Goal: Information Seeking & Learning: Learn about a topic

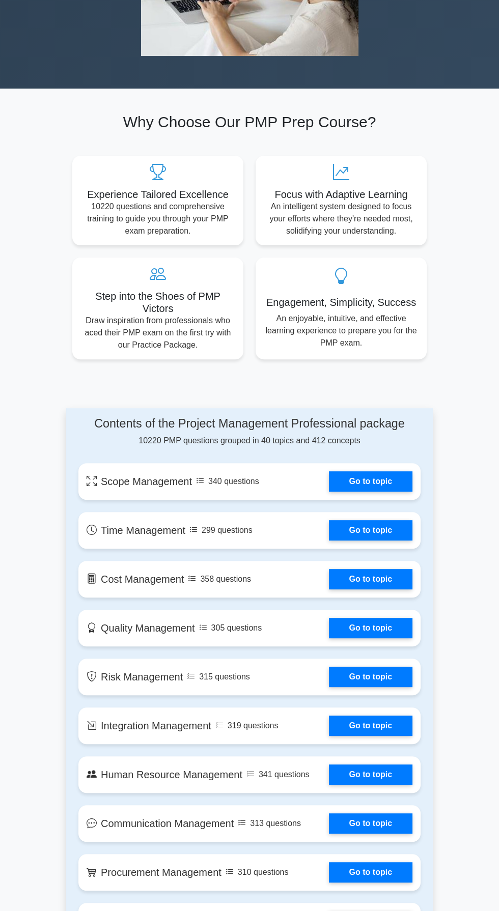
scroll to position [413, 0]
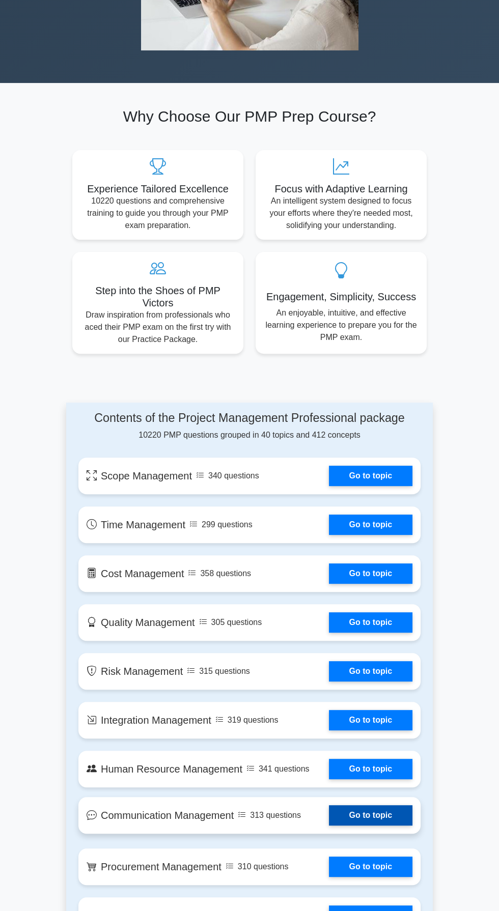
click at [353, 805] on link "Go to topic" at bounding box center [370, 815] width 83 height 20
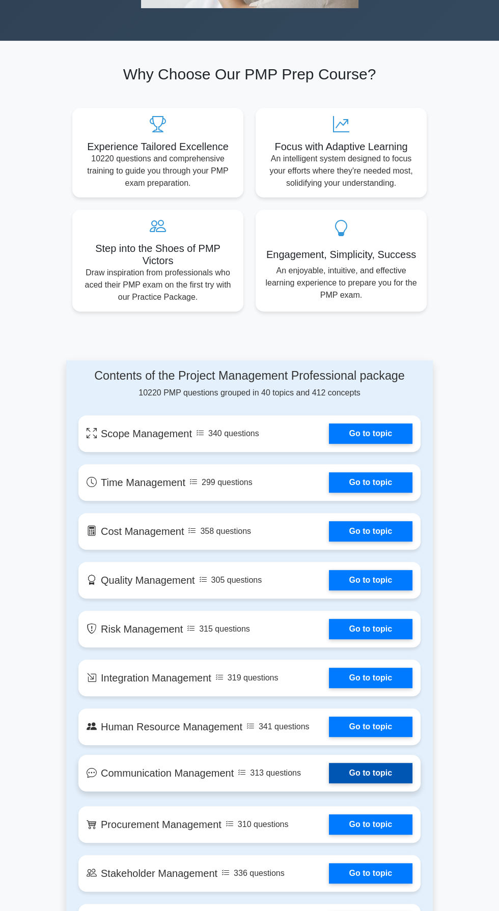
scroll to position [485, 0]
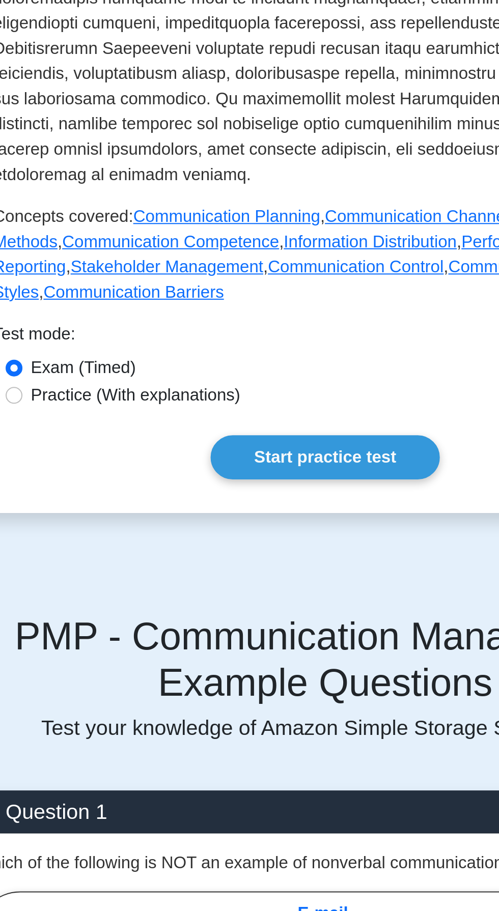
scroll to position [438, 0]
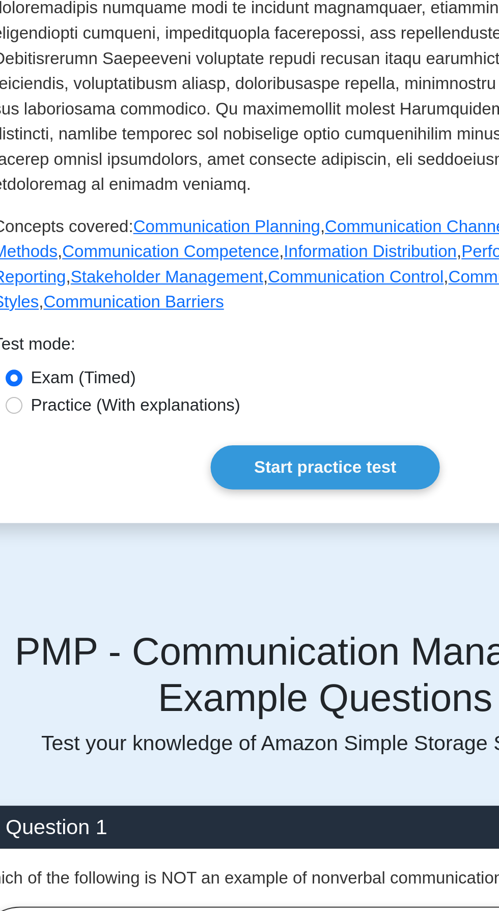
click at [176, 269] on label "Practice (With explanations)" at bounding box center [157, 275] width 101 height 12
click at [103, 271] on input "Practice (With explanations)" at bounding box center [99, 275] width 8 height 8
radio input "true"
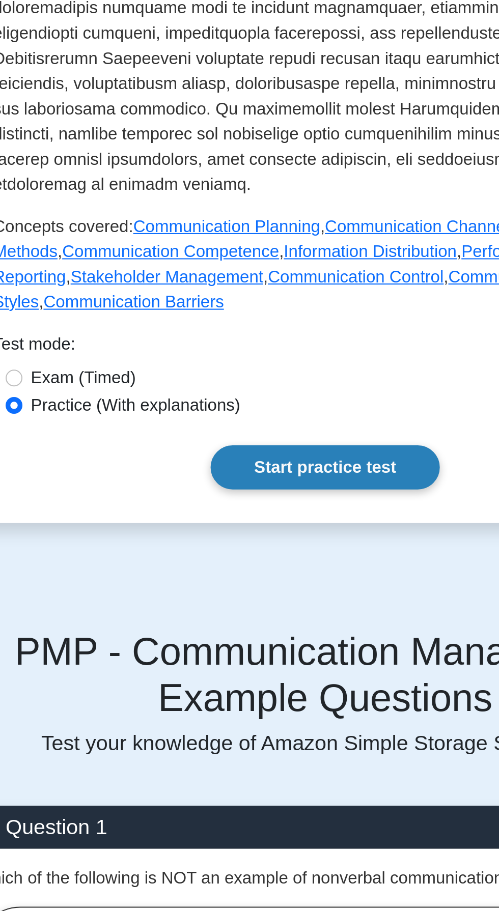
click at [255, 294] on link "Start practice test" at bounding box center [249, 304] width 110 height 21
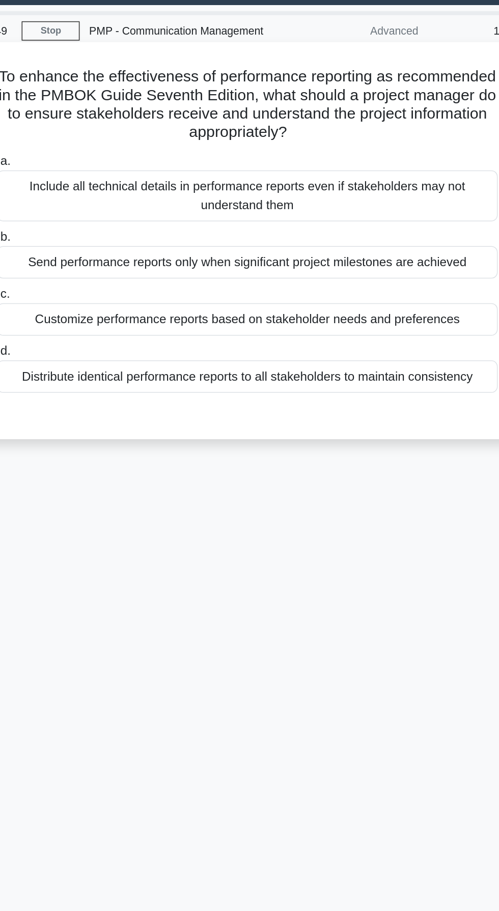
click at [298, 161] on div "Include all technical details in performance reports even if stakeholders may n…" at bounding box center [249, 154] width 330 height 34
click at [84, 135] on input "a. Include all technical details in performance reports even if stakeholders ma…" at bounding box center [84, 131] width 0 height 7
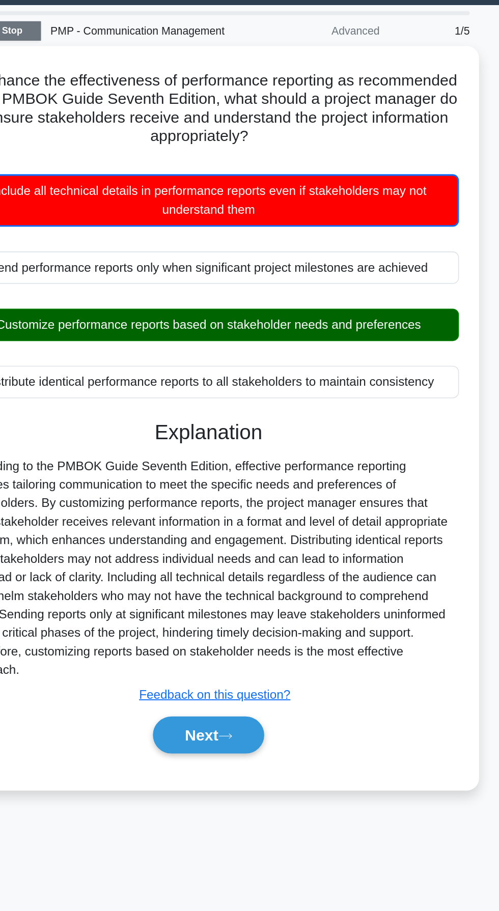
click at [131, 39] on link "Stop" at bounding box center [120, 45] width 38 height 13
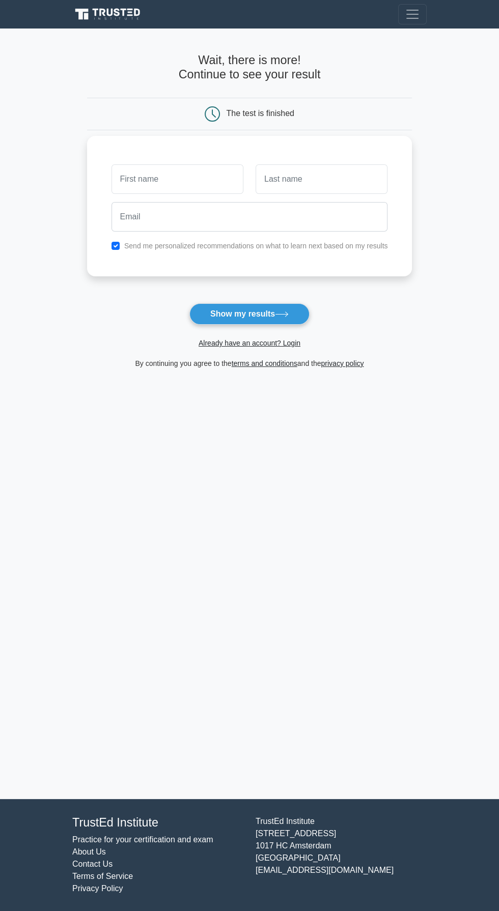
click at [177, 185] on input "text" at bounding box center [177, 179] width 132 height 30
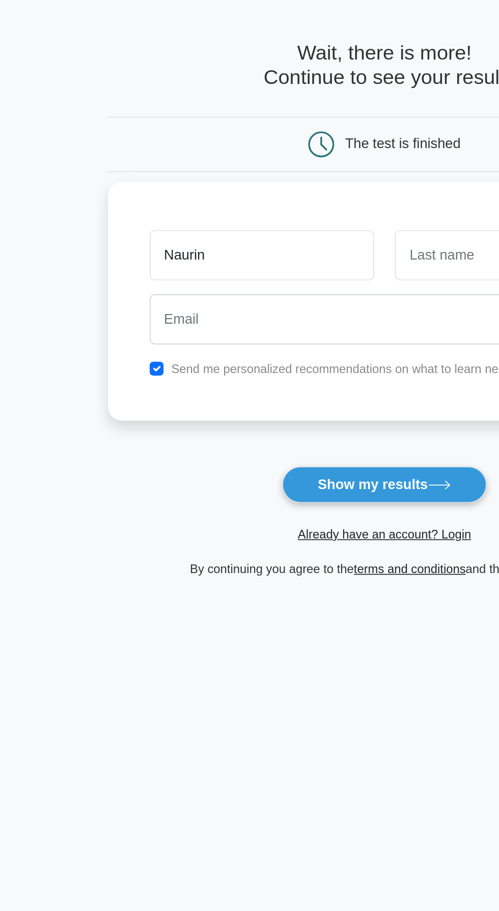
type input "Naurin"
click at [276, 181] on input "text" at bounding box center [321, 179] width 132 height 30
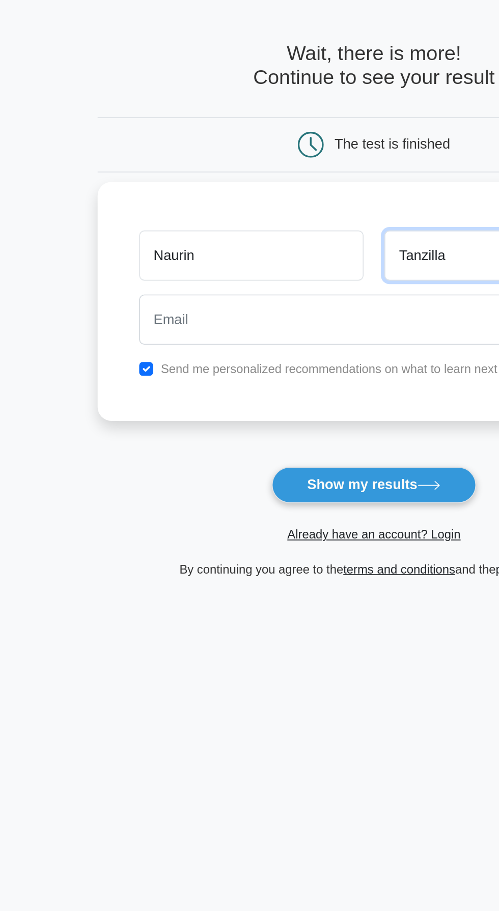
type input "Tanzilla"
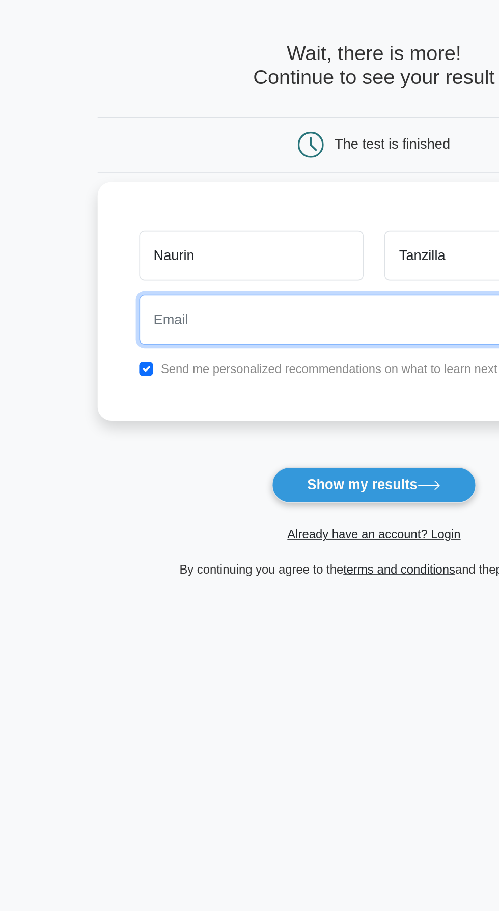
click at [161, 217] on input "email" at bounding box center [249, 217] width 276 height 30
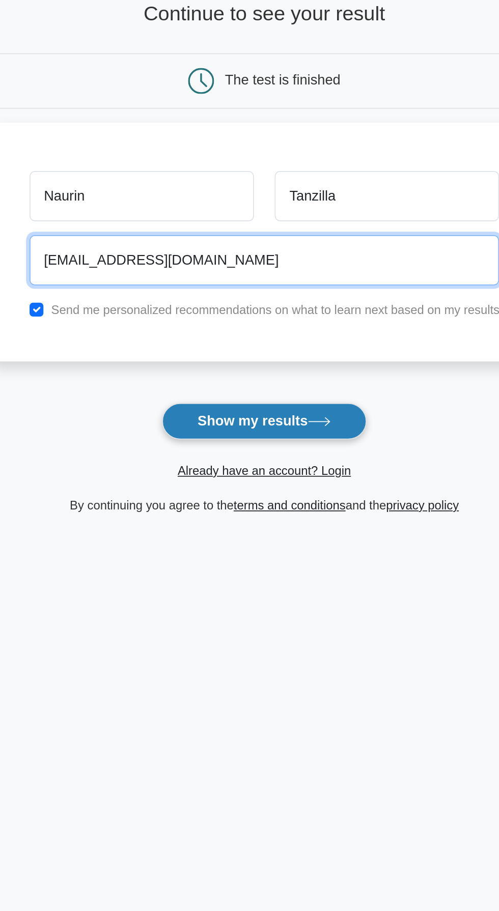
type input "naurin_07@yahoo.com"
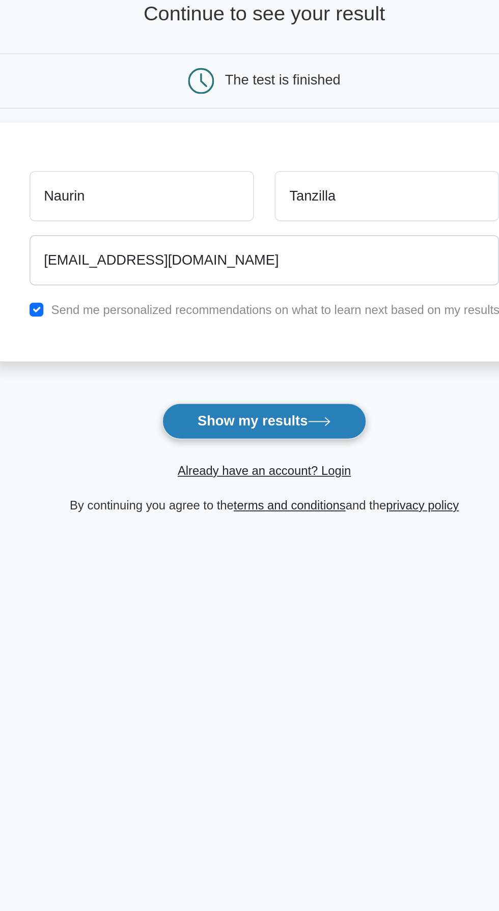
click at [258, 317] on button "Show my results" at bounding box center [249, 313] width 120 height 21
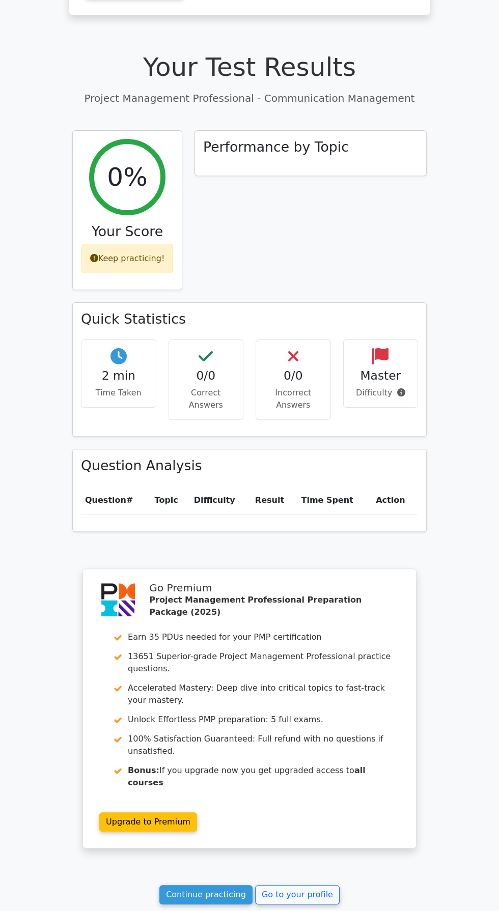
scroll to position [289, 0]
click at [193, 885] on link "Continue practicing" at bounding box center [205, 894] width 93 height 19
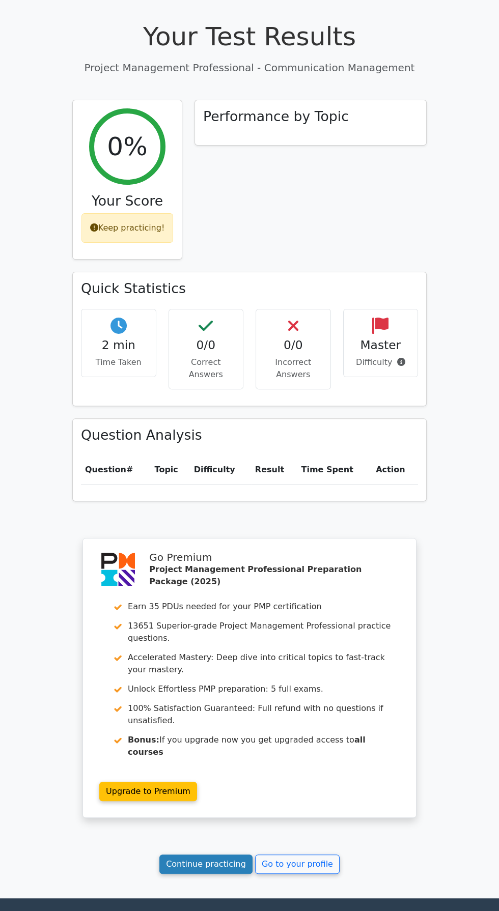
scroll to position [357, 0]
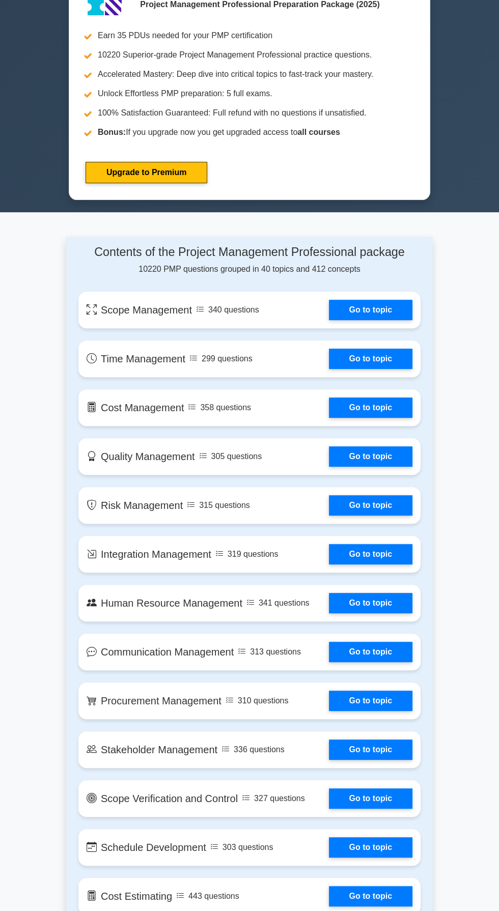
scroll to position [440, 0]
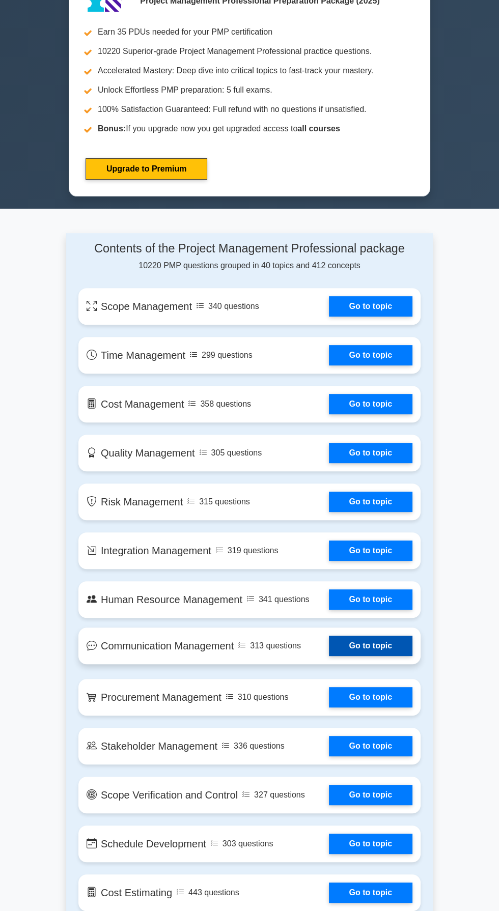
click at [374, 646] on link "Go to topic" at bounding box center [370, 645] width 83 height 20
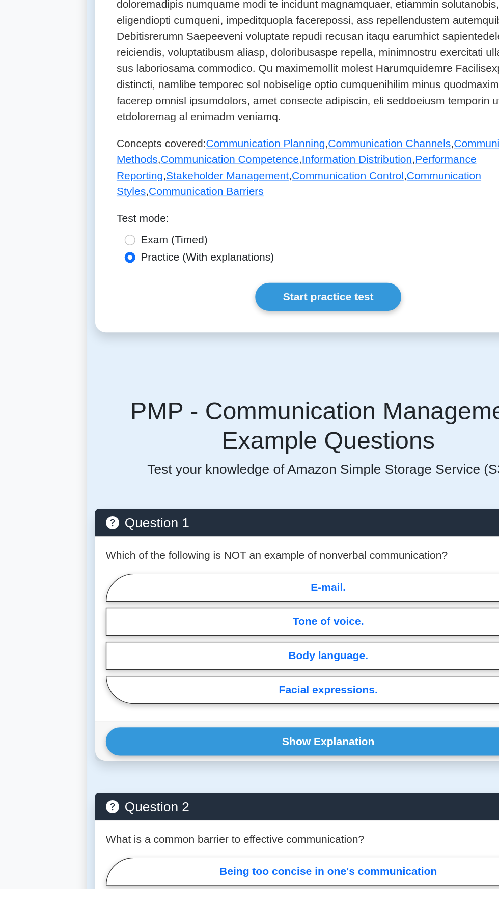
scroll to position [295, 0]
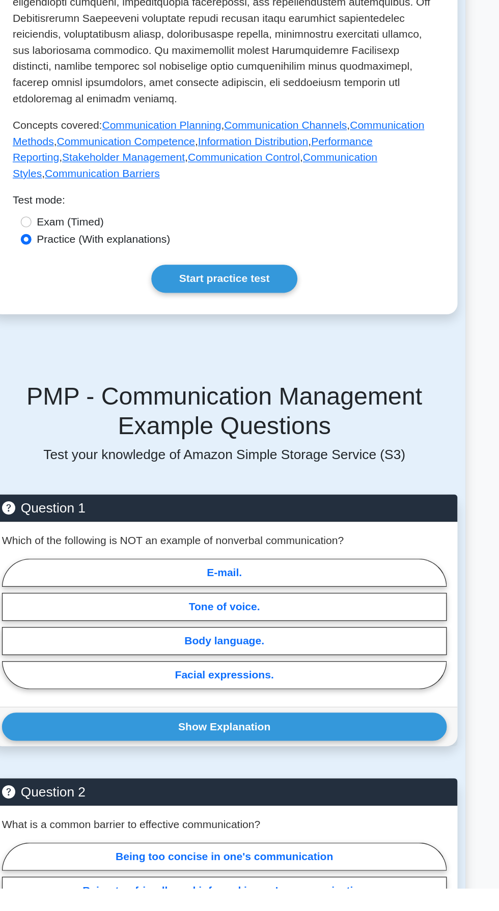
click at [267, 446] on div "Communication Management Effective communication among stakeholders Communicati…" at bounding box center [249, 152] width 354 height 646
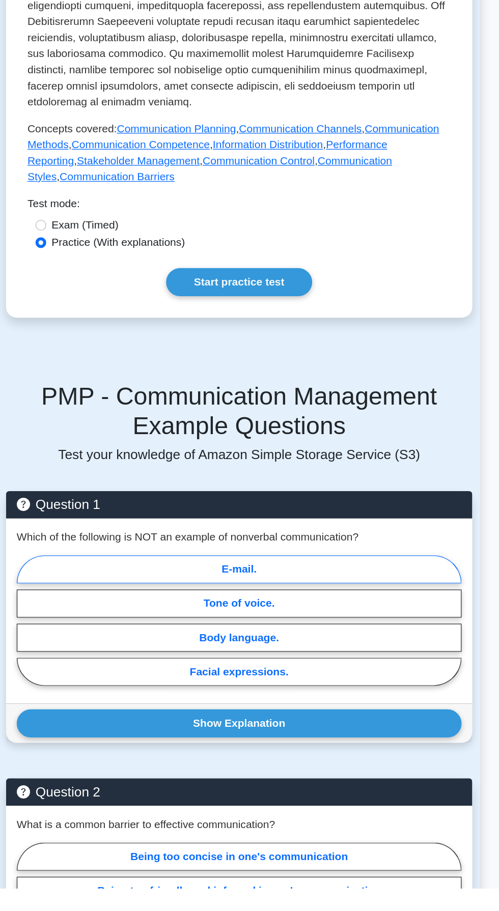
click at [337, 658] on label "E-mail." at bounding box center [249, 668] width 338 height 21
click at [87, 707] on input "E-mail." at bounding box center [83, 710] width 7 height 7
radio input "true"
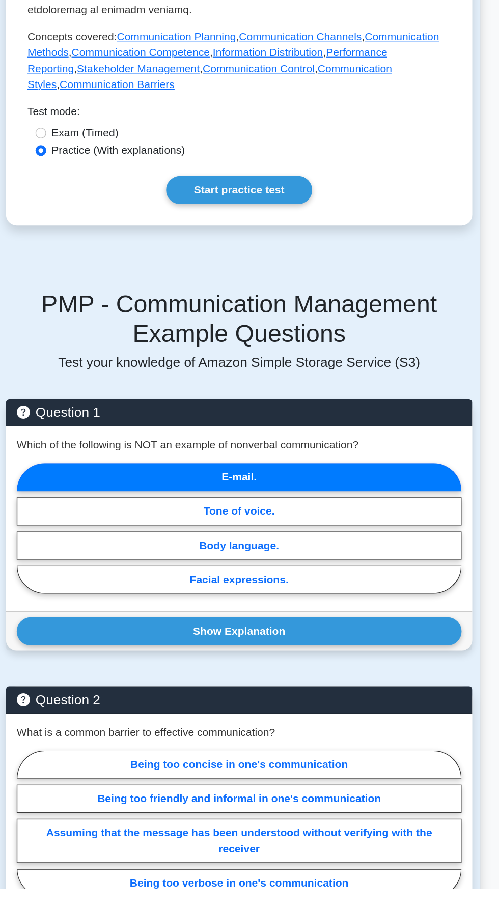
scroll to position [366, 0]
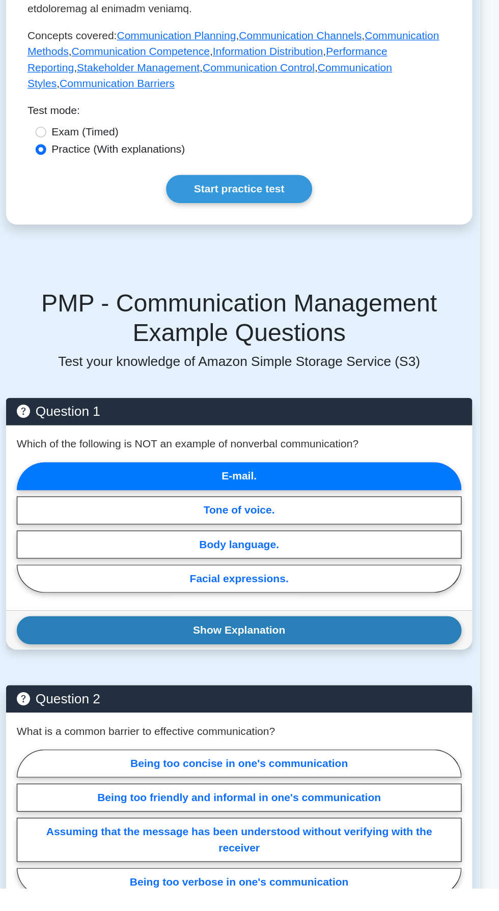
click at [292, 704] on button "Show Explanation" at bounding box center [249, 714] width 338 height 21
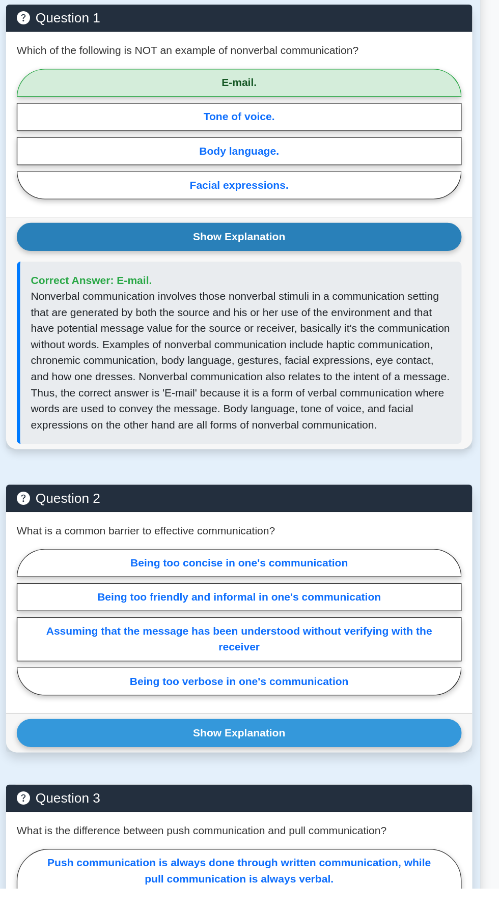
scroll to position [665, 0]
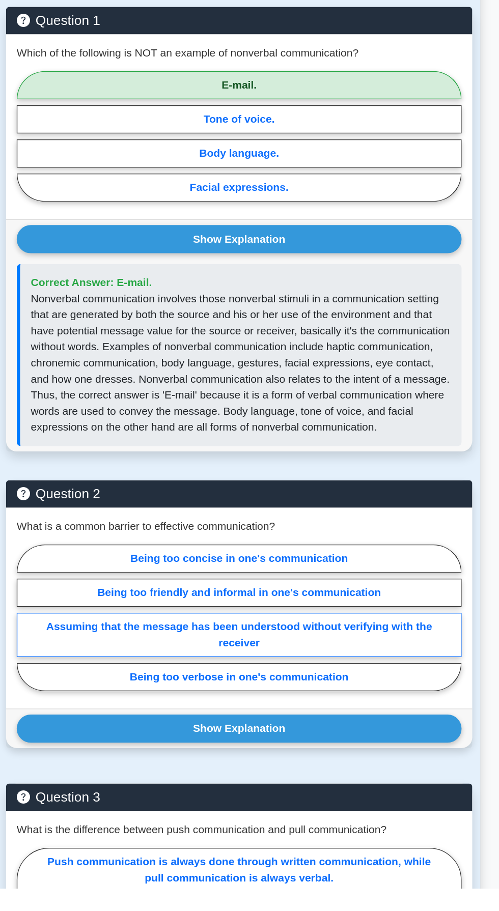
click at [326, 704] on label "Assuming that the message has been understood without verifying with the receiv…" at bounding box center [249, 719] width 338 height 34
click at [87, 705] on input "Assuming that the message has been understood without verifying with the receiv…" at bounding box center [83, 708] width 7 height 7
radio input "true"
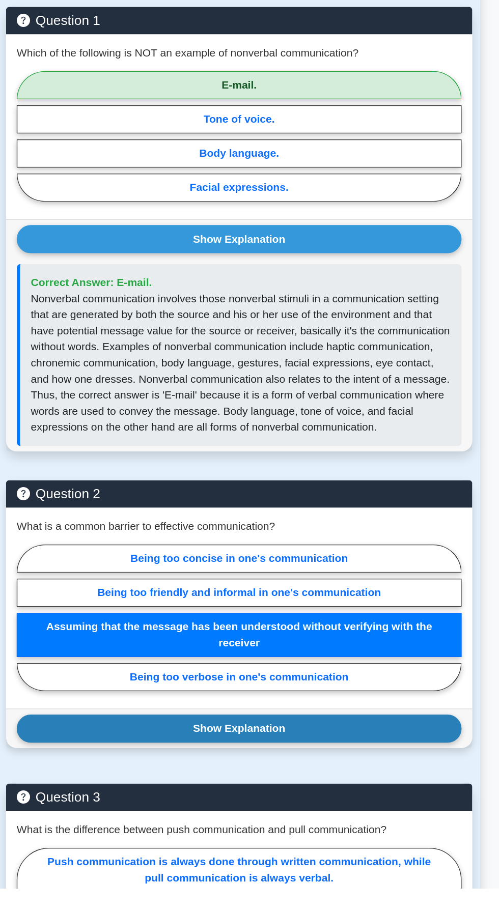
click at [278, 779] on button "Show Explanation" at bounding box center [249, 789] width 338 height 21
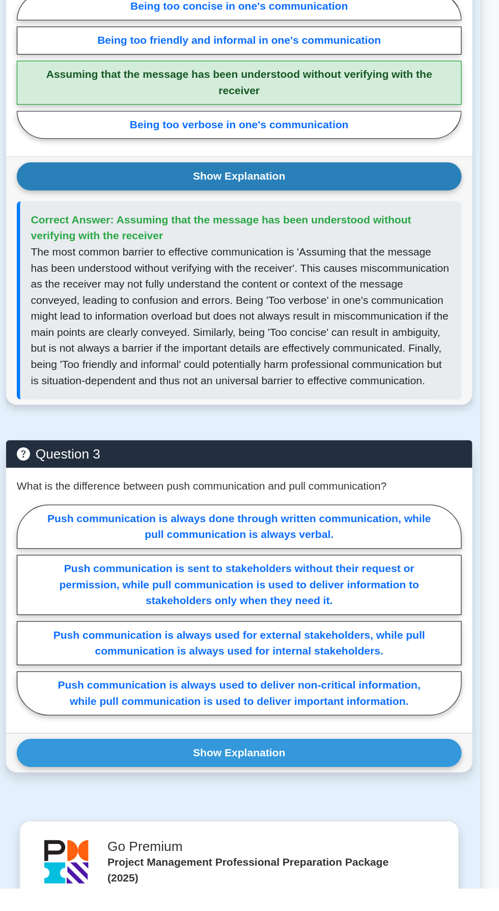
scroll to position [1087, 0]
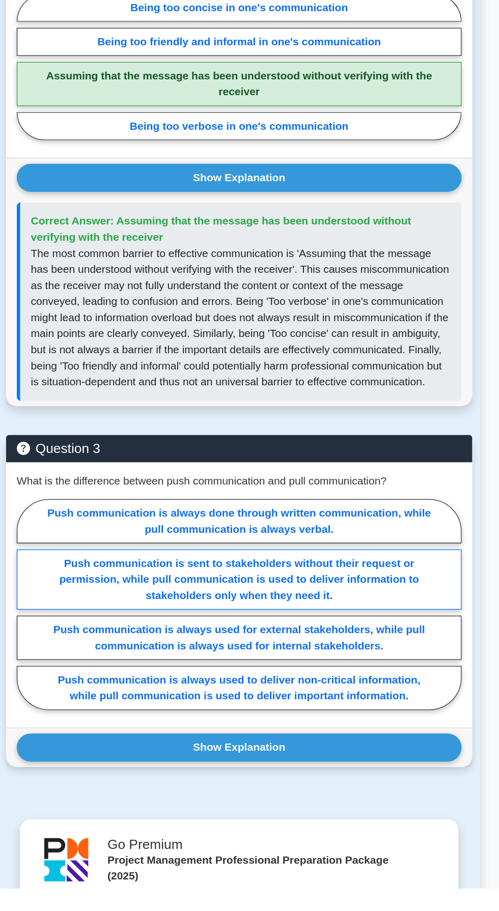
click at [347, 670] on label "Push communication is sent to stakeholders without their request or permission,…" at bounding box center [249, 676] width 338 height 46
click at [87, 695] on input "Push communication is sent to stakeholders without their request or permission,…" at bounding box center [83, 698] width 7 height 7
radio input "true"
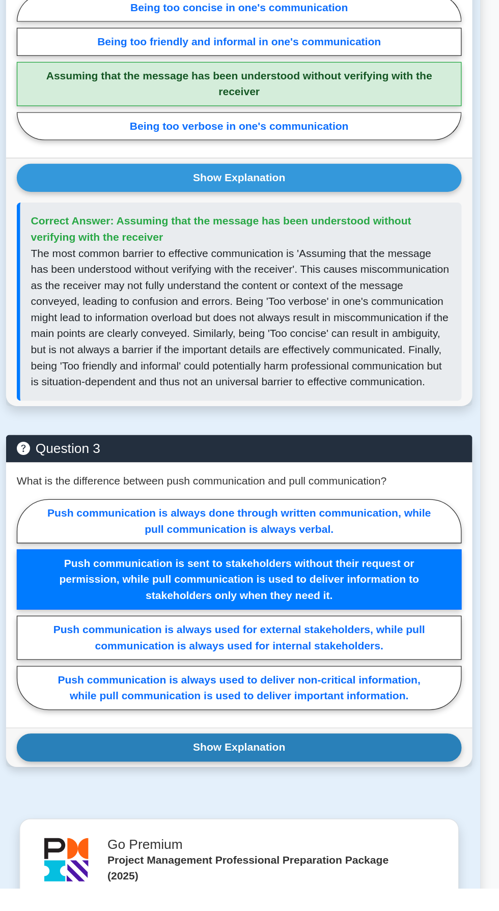
click at [270, 798] on button "Show Explanation" at bounding box center [249, 803] width 338 height 21
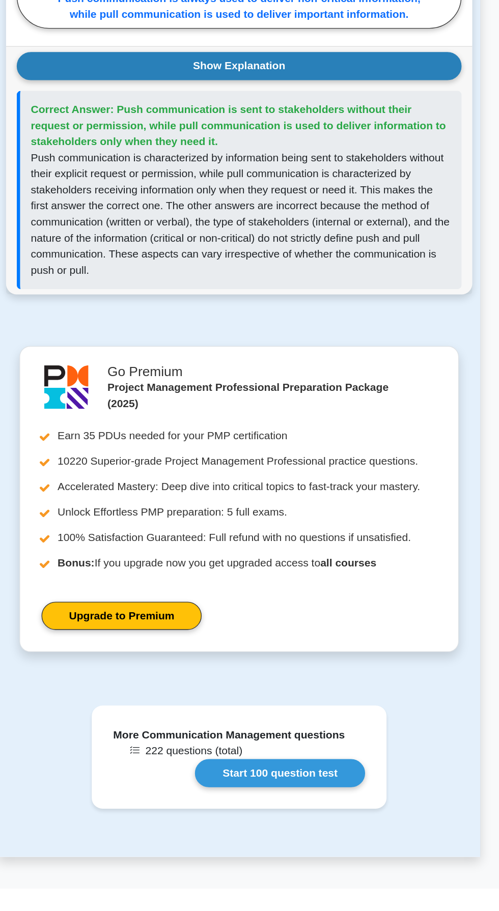
scroll to position [1637, 0]
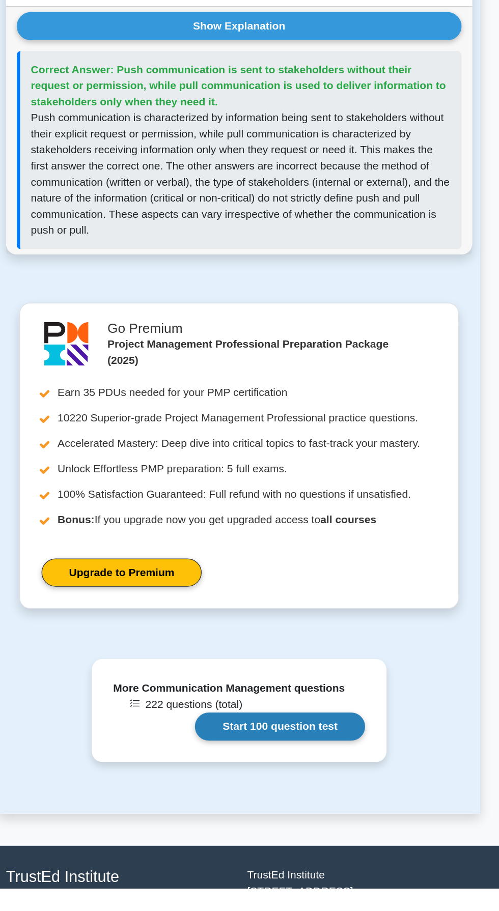
click at [289, 783] on link "Start 100 question test" at bounding box center [280, 787] width 129 height 21
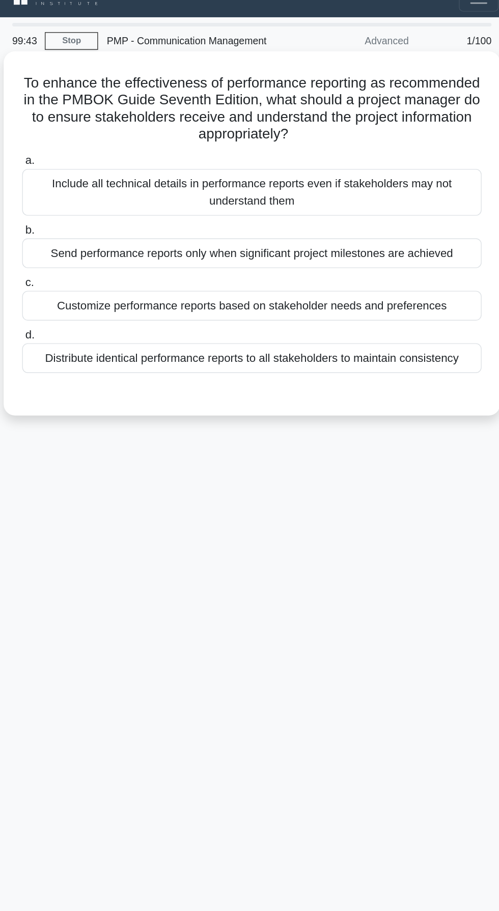
click at [302, 237] on div "Customize performance reports based on stakeholder needs and preferences" at bounding box center [249, 235] width 330 height 21
click at [84, 222] on input "c. Customize performance reports based on stakeholder needs and preferences" at bounding box center [84, 219] width 0 height 7
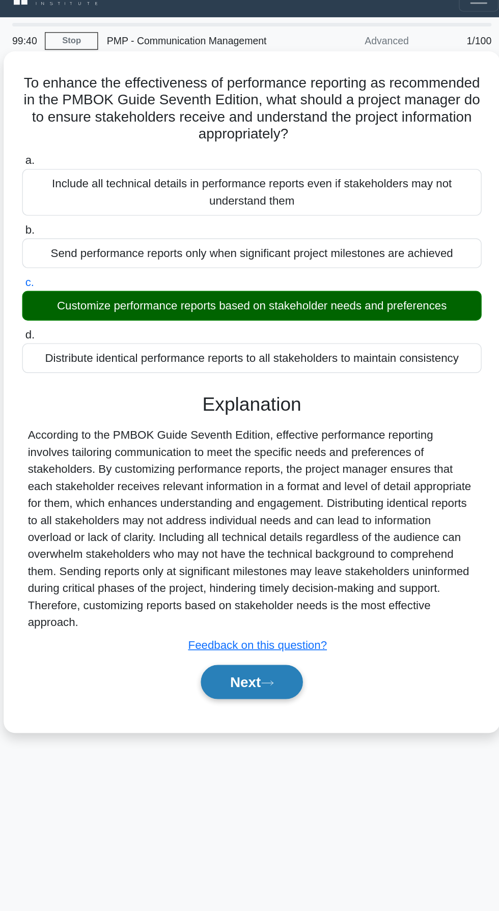
click at [237, 493] on button "Next" at bounding box center [249, 505] width 73 height 24
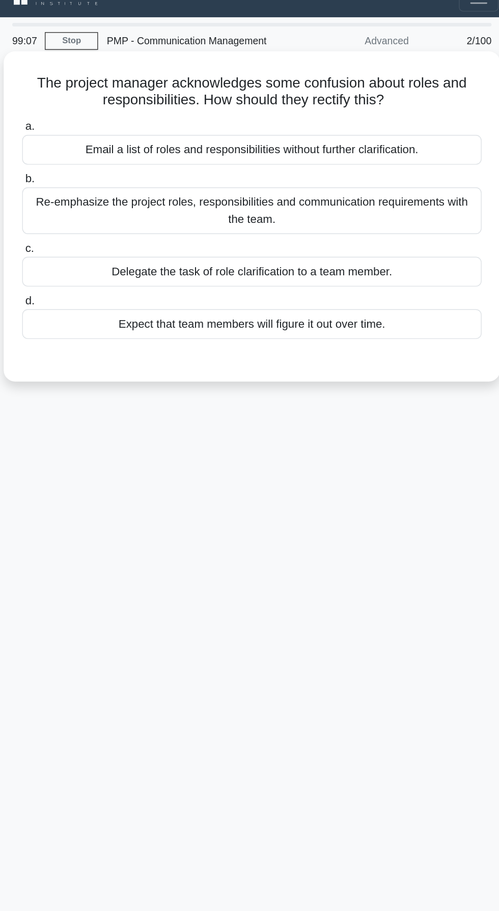
click at [363, 165] on div "Re-emphasize the project roles, responsibilities and communication requirements…" at bounding box center [249, 168] width 330 height 34
click at [84, 148] on input "b. Re-emphasize the project roles, responsibilities and communication requireme…" at bounding box center [84, 144] width 0 height 7
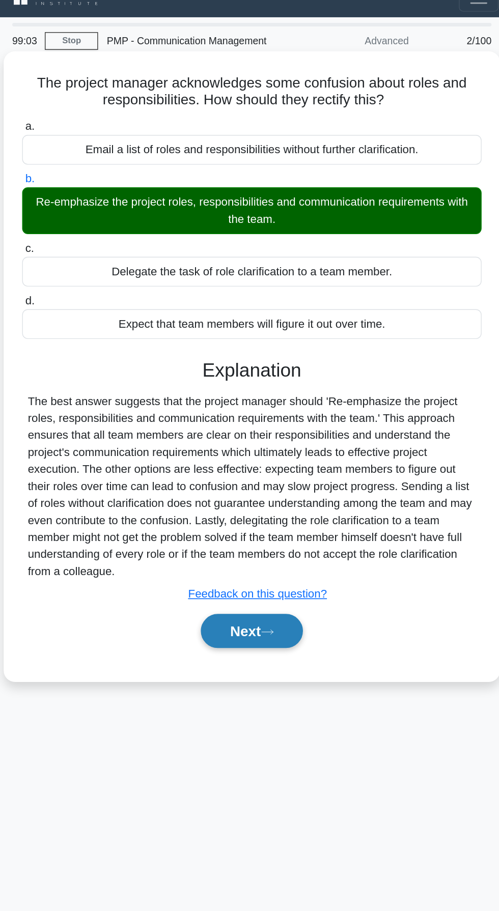
click at [257, 468] on button "Next" at bounding box center [249, 469] width 73 height 24
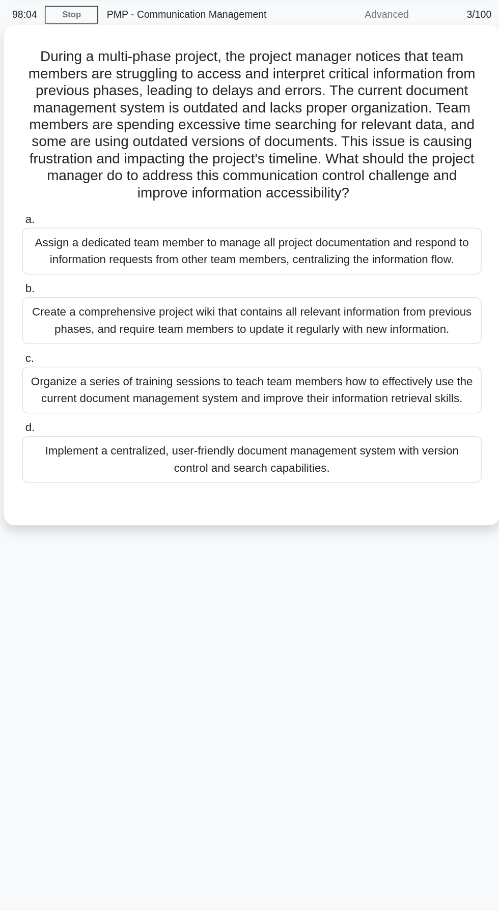
click at [323, 272] on div "Create a comprehensive project wiki that contains all relevant information from…" at bounding box center [249, 265] width 330 height 34
click at [84, 246] on input "b. Create a comprehensive project wiki that contains all relevant information f…" at bounding box center [84, 242] width 0 height 7
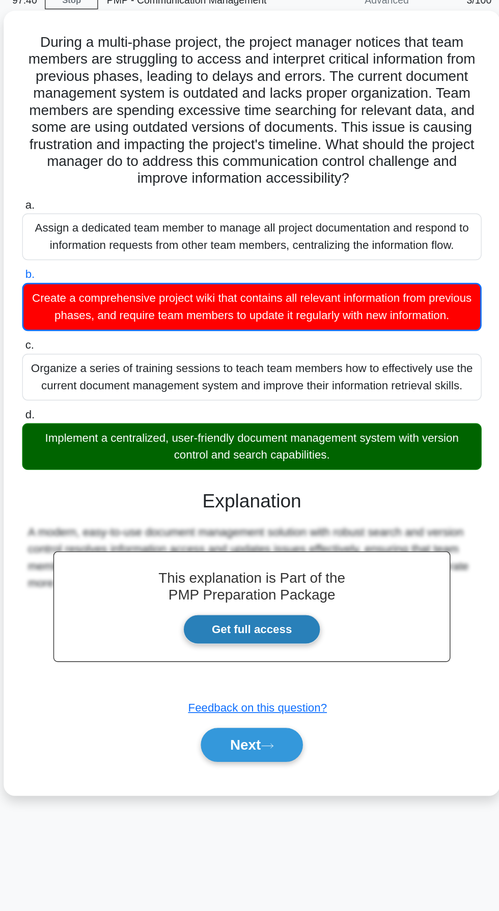
click at [268, 498] on link "Get full access" at bounding box center [249, 496] width 99 height 21
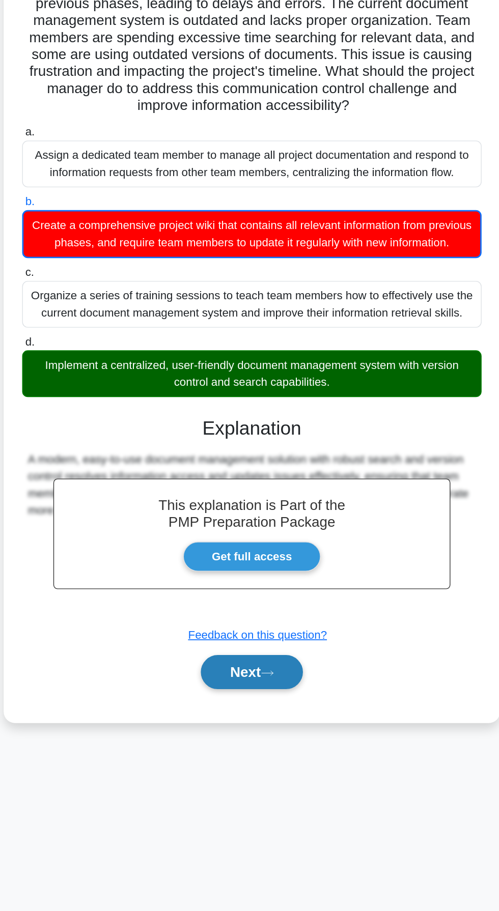
click at [237, 570] on button "Next" at bounding box center [249, 580] width 73 height 24
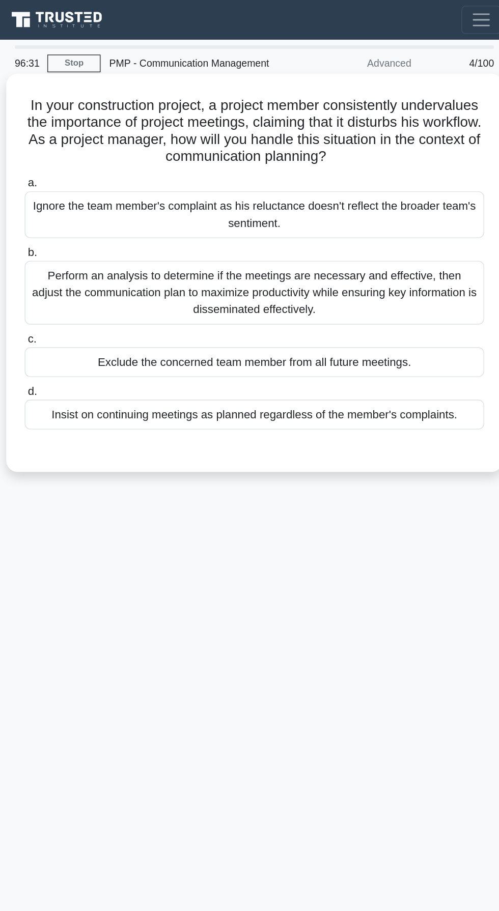
click at [343, 200] on div "Perform an analysis to determine if the meetings are necessary and effective, t…" at bounding box center [249, 210] width 330 height 46
click at [84, 185] on input "b. Perform an analysis to determine if the meetings are necessary and effective…" at bounding box center [84, 181] width 0 height 7
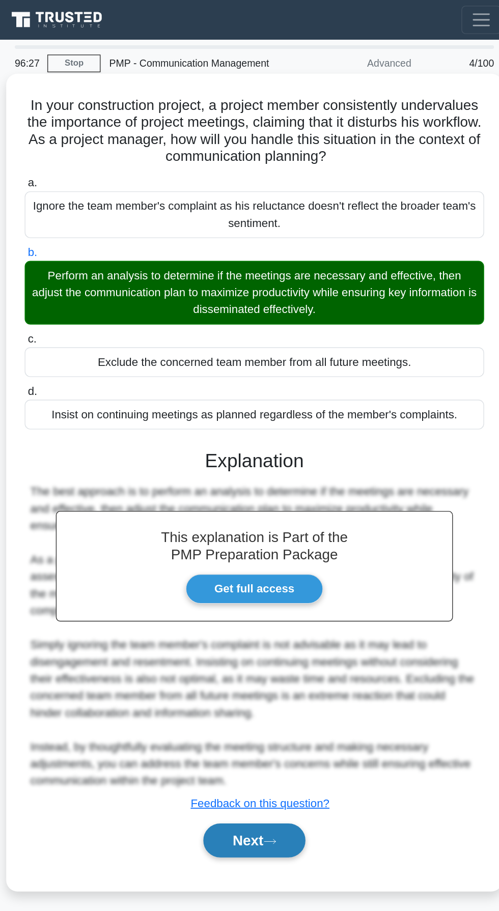
click at [253, 601] on button "Next" at bounding box center [249, 603] width 73 height 24
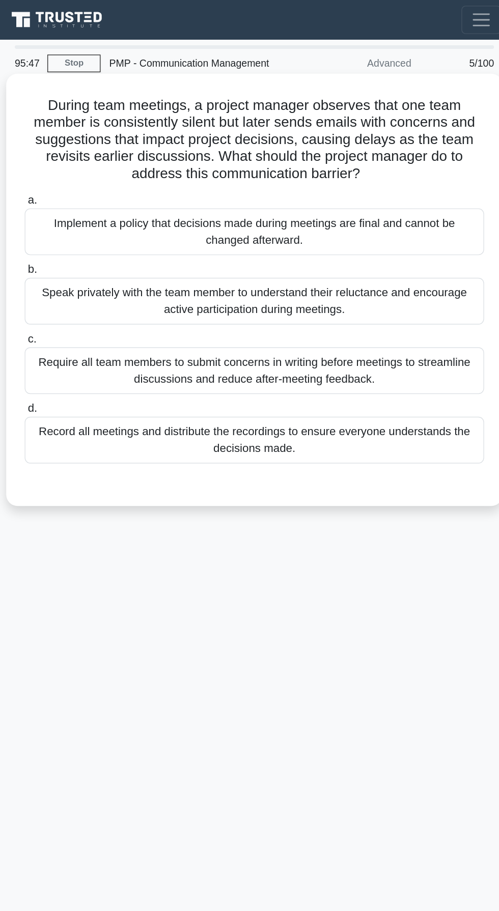
click at [333, 224] on div "Speak privately with the team member to understand their reluctance and encoura…" at bounding box center [249, 216] width 330 height 34
click at [84, 197] on input "b. Speak privately with the team member to understand their reluctance and enco…" at bounding box center [84, 193] width 0 height 7
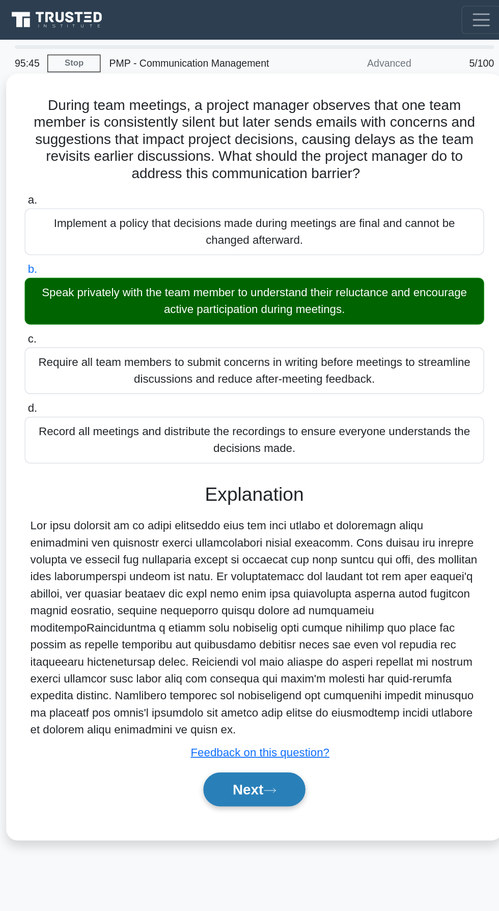
click at [254, 566] on button "Next" at bounding box center [249, 566] width 73 height 24
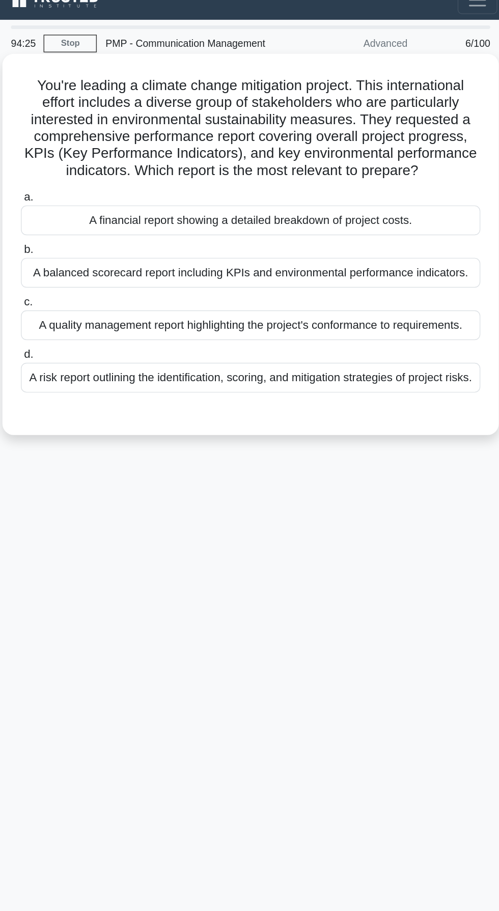
click at [288, 283] on div "A risk report outlining the identification, scoring, and mitigation strategies …" at bounding box center [249, 285] width 330 height 21
click at [84, 272] on input "d. A risk report outlining the identification, scoring, and mitigation strategi…" at bounding box center [84, 269] width 0 height 7
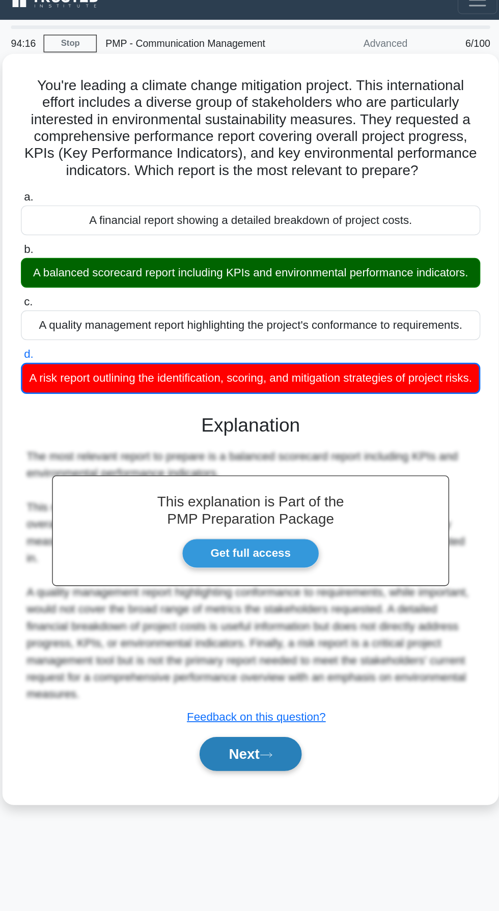
click at [254, 568] on button "Next" at bounding box center [249, 555] width 73 height 24
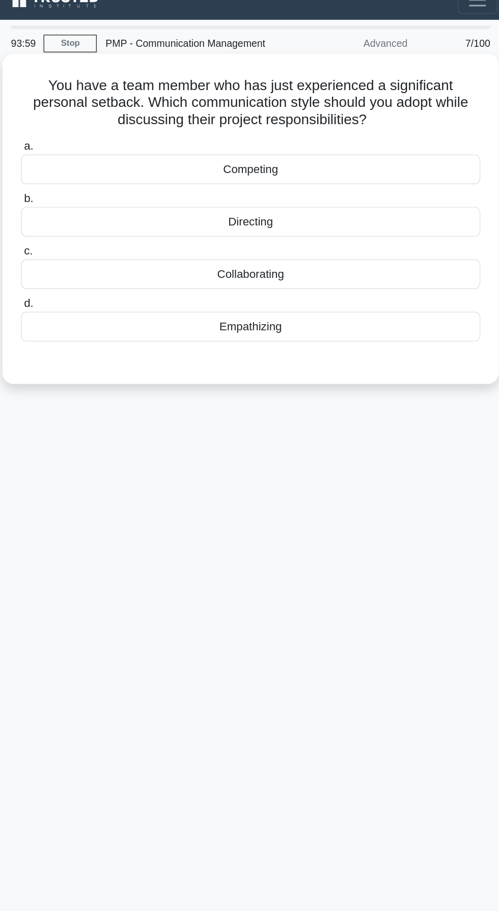
click at [337, 178] on div "Directing" at bounding box center [249, 173] width 330 height 21
click at [84, 160] on input "b. Directing" at bounding box center [84, 157] width 0 height 7
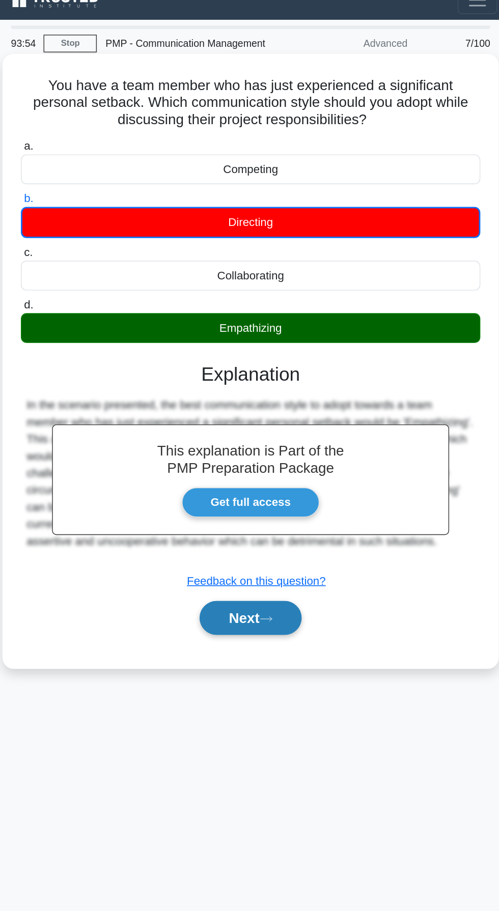
click at [234, 458] on button "Next" at bounding box center [249, 458] width 73 height 24
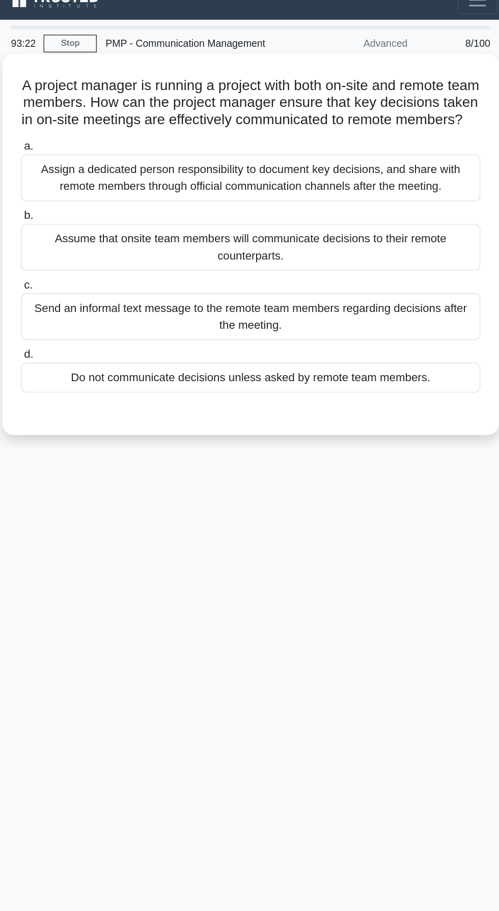
click at [352, 152] on div "Assign a dedicated person responsibility to document key decisions, and share w…" at bounding box center [249, 142] width 330 height 34
click at [84, 123] on input "a. Assign a dedicated person responsibility to document key decisions, and shar…" at bounding box center [84, 119] width 0 height 7
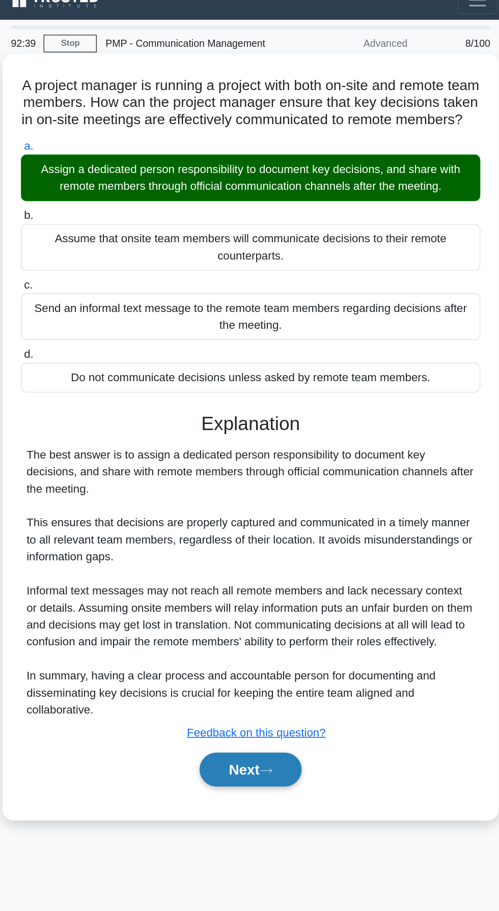
click at [254, 579] on button "Next" at bounding box center [249, 566] width 73 height 24
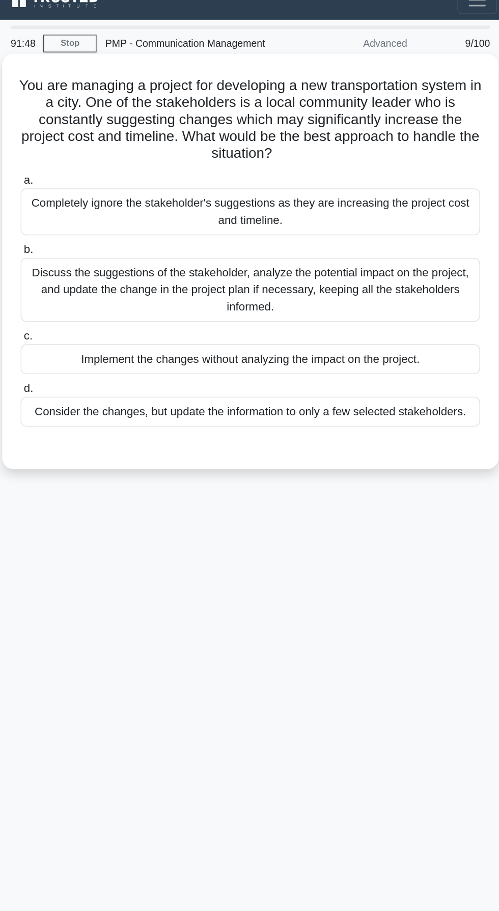
click at [371, 221] on div "Discuss the suggestions of the stakeholder, analyze the potential impact on the…" at bounding box center [249, 222] width 330 height 46
click at [84, 197] on input "b. Discuss the suggestions of the stakeholder, analyze the potential impact on …" at bounding box center [84, 193] width 0 height 7
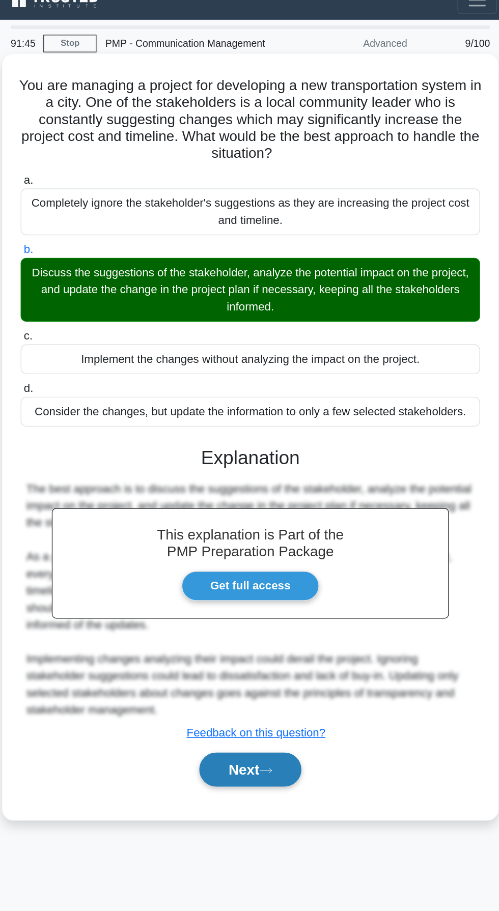
click at [254, 573] on button "Next" at bounding box center [249, 566] width 73 height 24
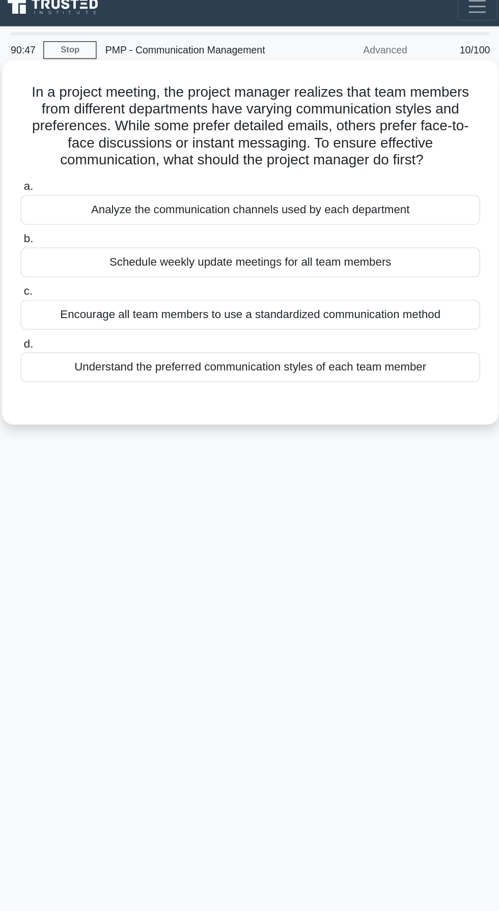
click at [328, 194] on div "Schedule weekly update meetings for all team members" at bounding box center [249, 197] width 330 height 21
click at [84, 185] on input "b. Schedule weekly update meetings for all team members" at bounding box center [84, 181] width 0 height 7
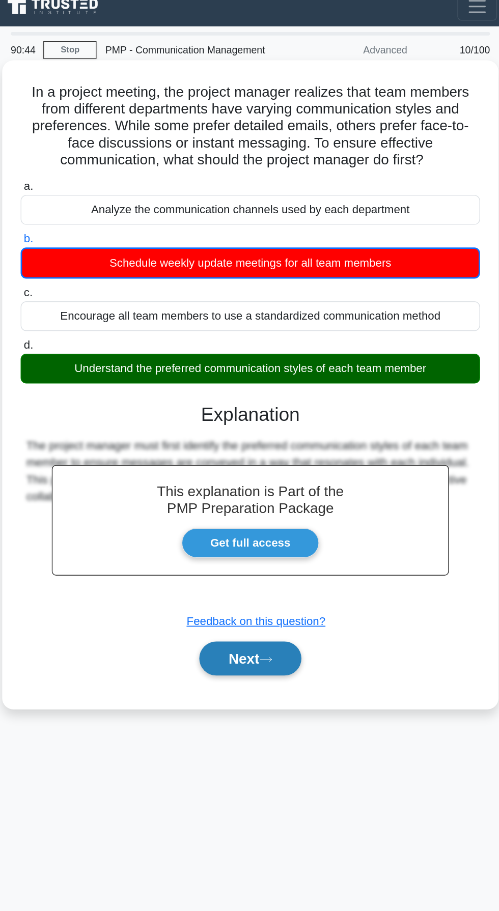
click at [253, 479] on button "Next" at bounding box center [249, 482] width 73 height 24
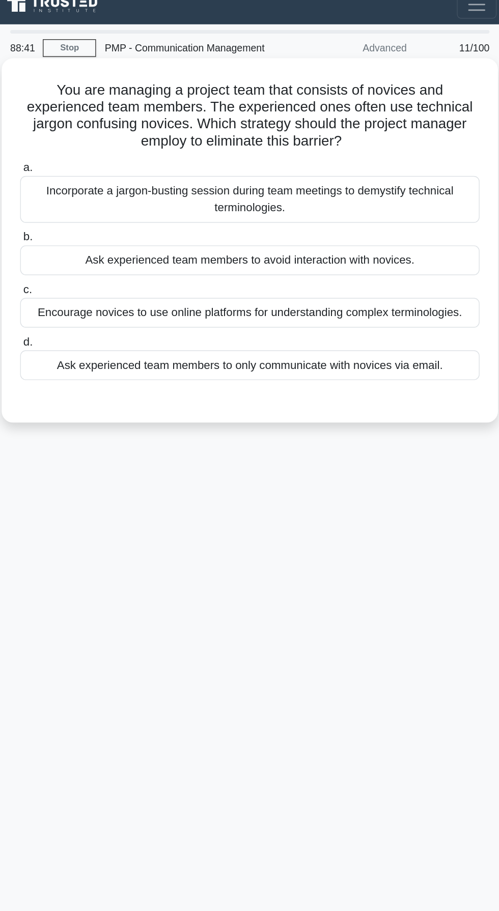
click at [360, 155] on div "Incorporate a jargon-busting session during team meetings to demystify technica…" at bounding box center [249, 154] width 330 height 34
click at [84, 135] on input "a. Incorporate a jargon-busting session during team meetings to demystify techn…" at bounding box center [84, 131] width 0 height 7
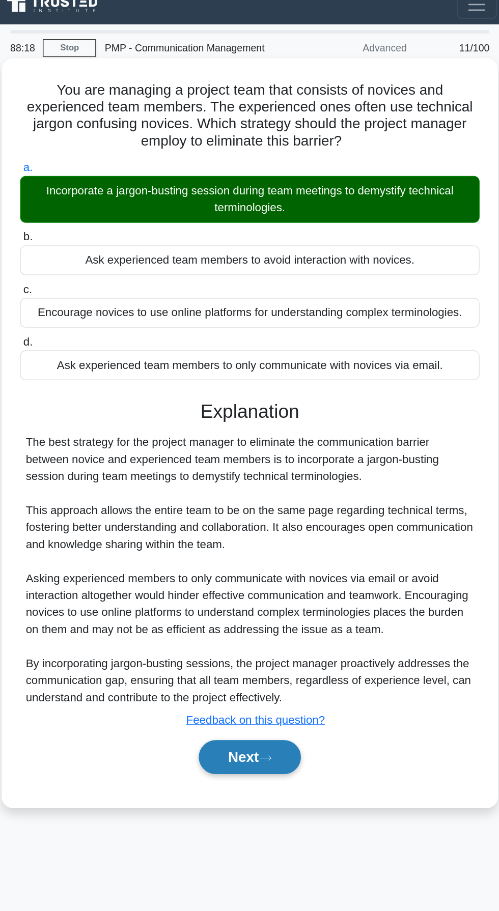
click at [244, 562] on button "Next" at bounding box center [249, 554] width 73 height 24
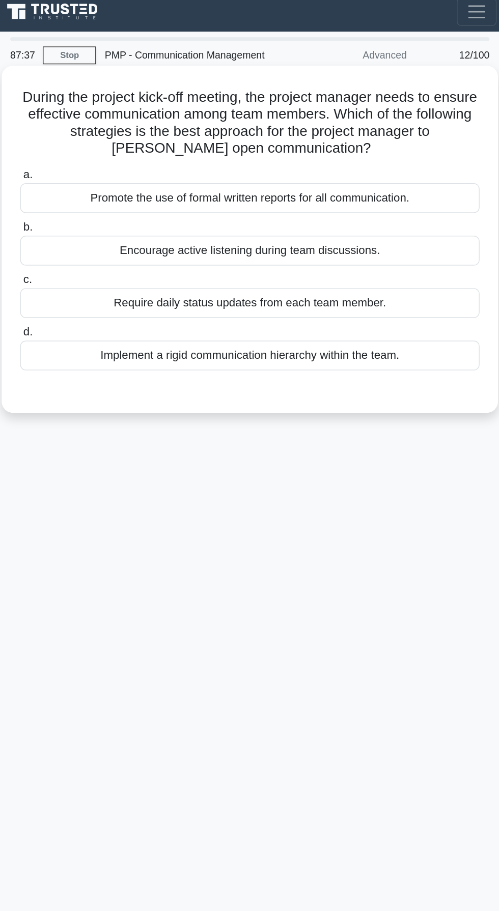
click at [342, 188] on div "Encourage active listening during team discussions." at bounding box center [249, 185] width 330 height 21
click at [84, 172] on input "b. Encourage active listening during team discussions." at bounding box center [84, 169] width 0 height 7
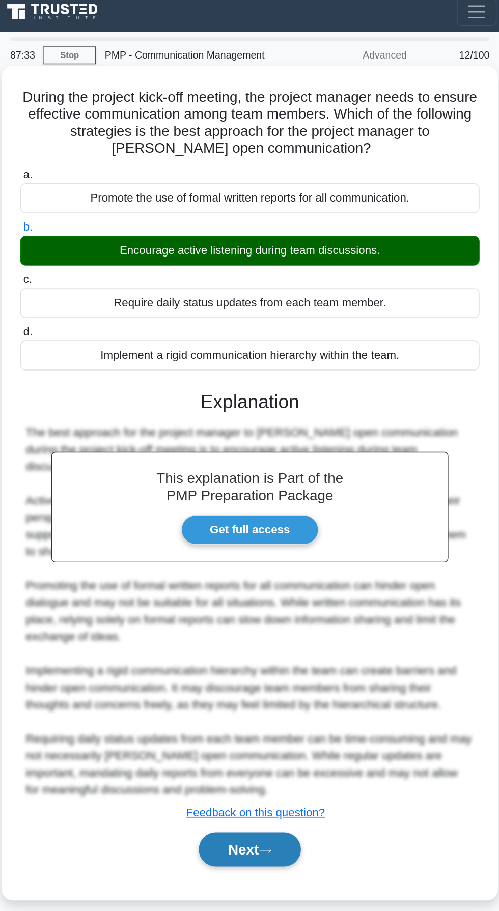
click at [272, 608] on button "Next" at bounding box center [249, 615] width 73 height 24
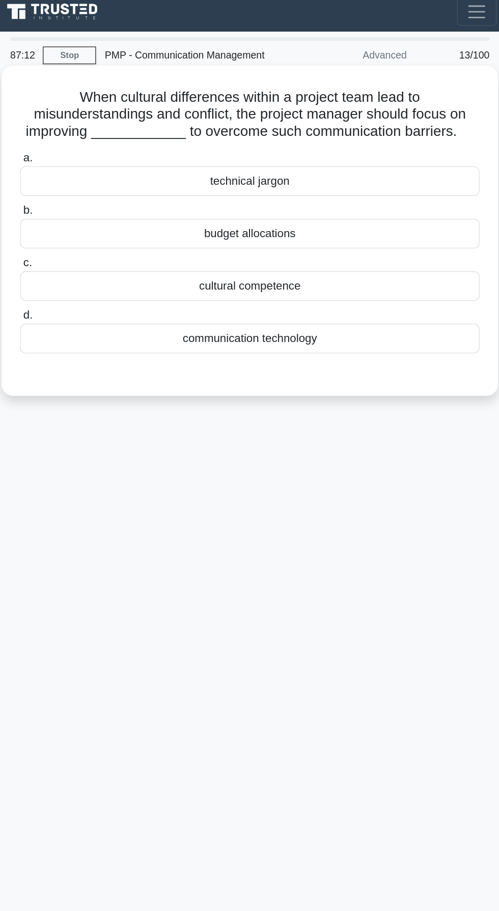
click at [335, 216] on div "cultural competence" at bounding box center [249, 210] width 330 height 21
click at [84, 198] on input "c. cultural competence" at bounding box center [84, 194] width 0 height 7
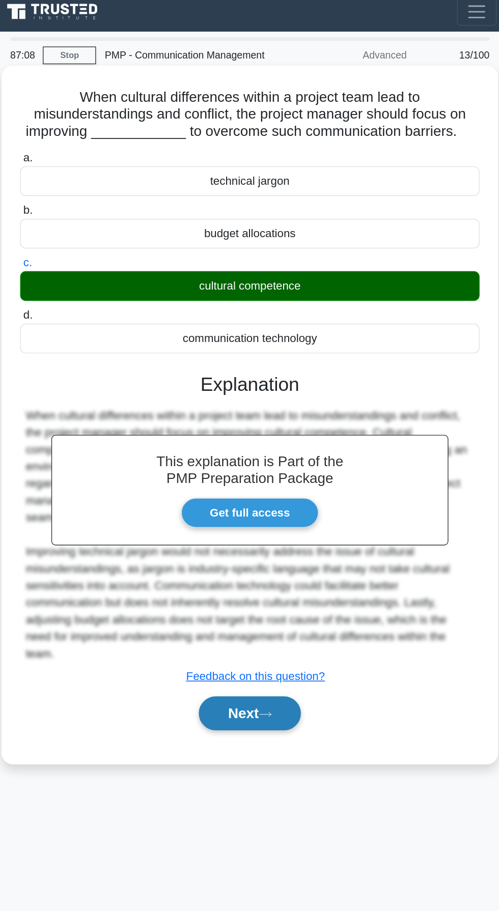
click at [257, 526] on button "Next" at bounding box center [249, 518] width 73 height 24
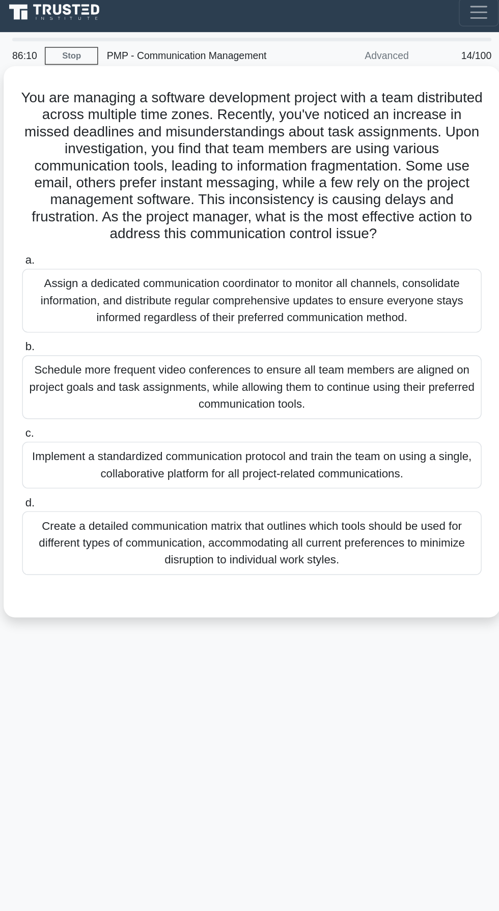
click at [304, 343] on div "Implement a standardized communication protocol and train the team on using a s…" at bounding box center [249, 340] width 330 height 34
click at [84, 320] on input "c. Implement a standardized communication protocol and train the team on using …" at bounding box center [84, 316] width 0 height 7
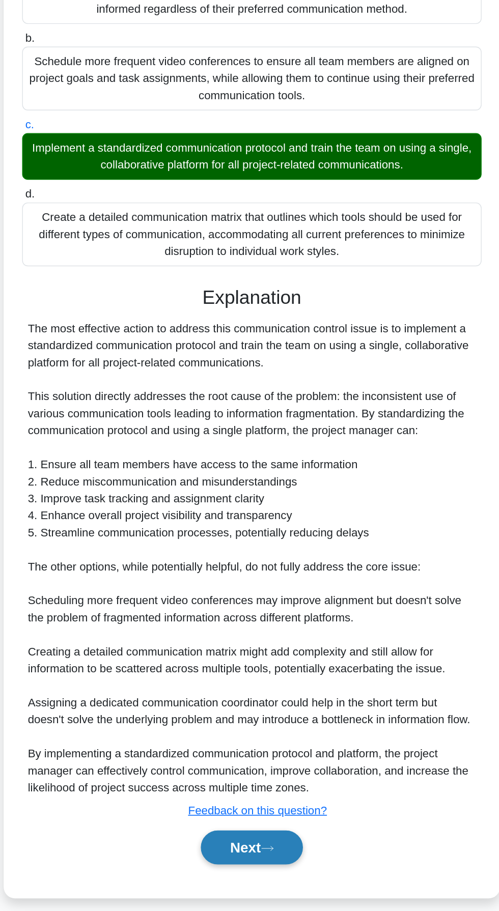
click at [240, 842] on button "Next" at bounding box center [249, 835] width 73 height 24
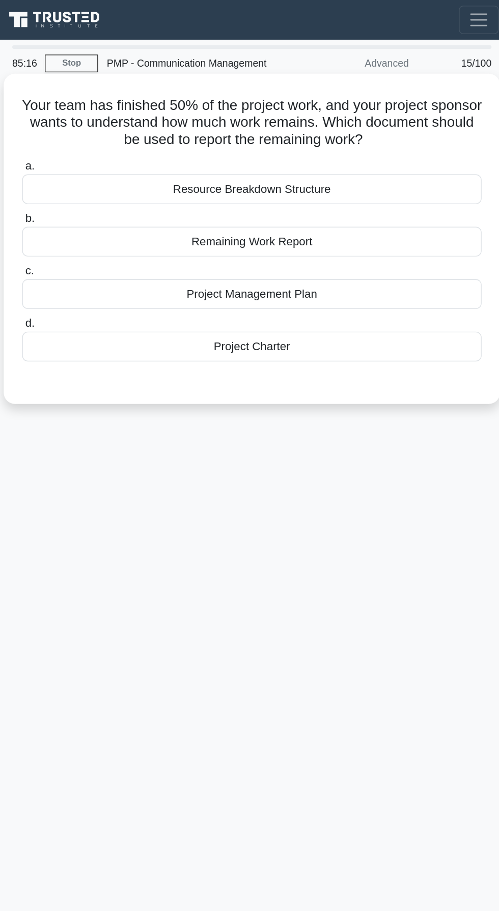
click at [338, 221] on div "a. Resource Breakdown Structure b. Remaining Work Report c. d." at bounding box center [249, 186] width 342 height 151
click at [299, 207] on div "Project Management Plan" at bounding box center [249, 210] width 330 height 21
click at [84, 198] on input "c. Project Management Plan" at bounding box center [84, 194] width 0 height 7
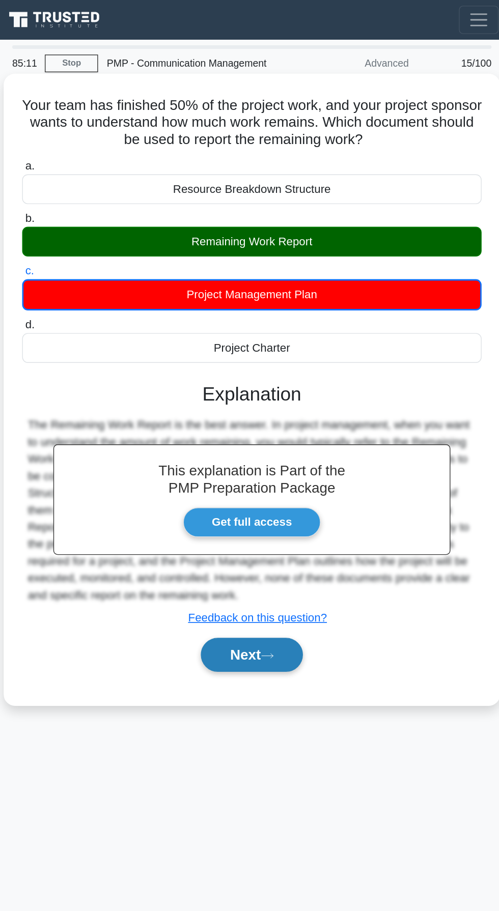
click at [264, 477] on button "Next" at bounding box center [249, 470] width 73 height 24
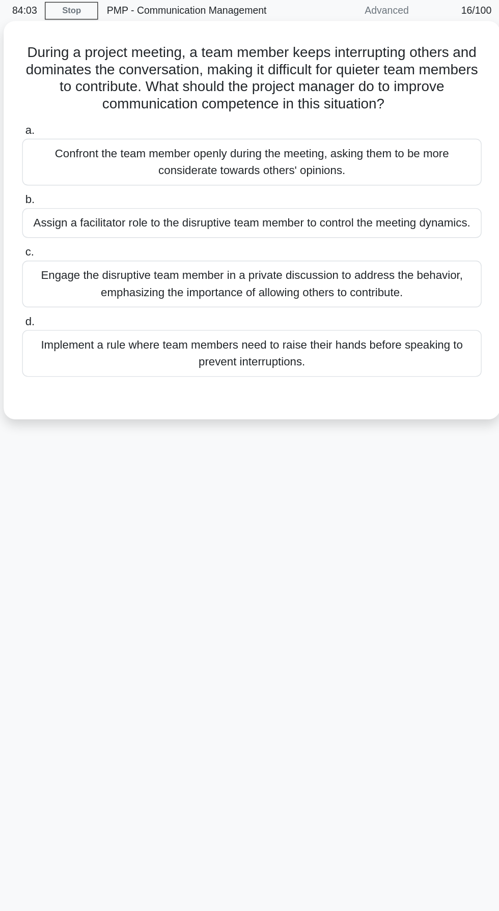
click at [351, 291] on div "Implement a rule where team members need to raise their hands before speaking t…" at bounding box center [249, 292] width 330 height 34
click at [84, 272] on input "d. Implement a rule where team members need to raise their hands before speakin…" at bounding box center [84, 269] width 0 height 7
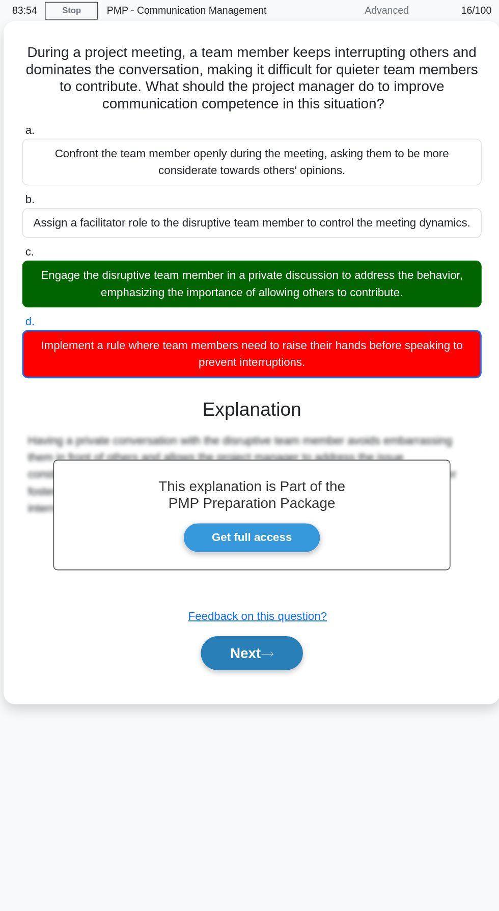
click at [254, 508] on button "Next" at bounding box center [249, 506] width 73 height 24
click at [247, 510] on button "Next" at bounding box center [249, 506] width 73 height 24
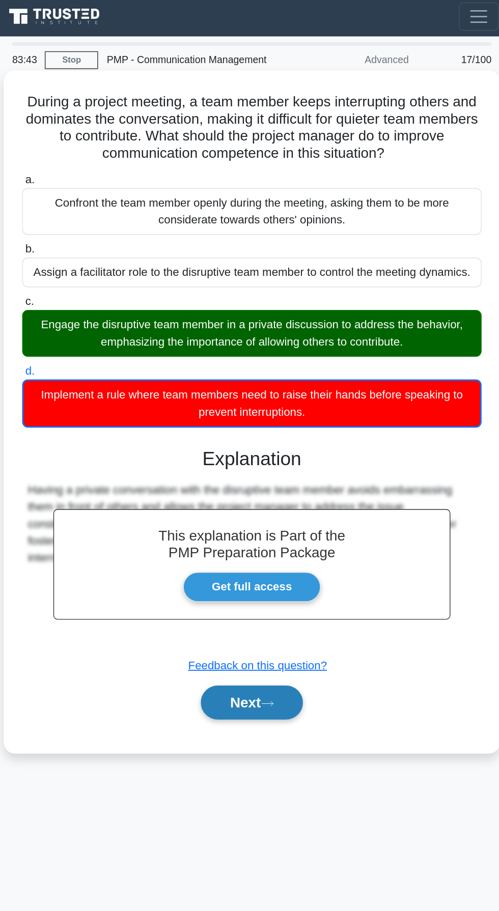
click at [255, 513] on button "Next" at bounding box center [249, 506] width 73 height 24
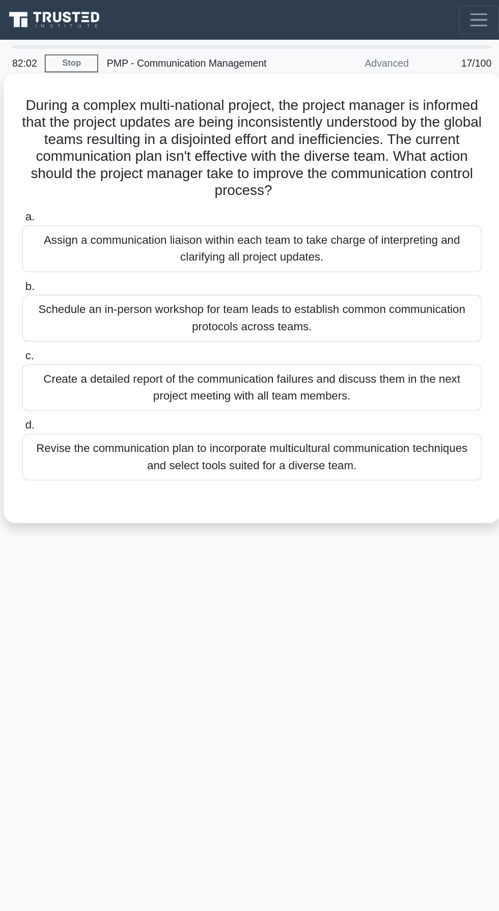
click at [349, 326] on div "Revise the communication plan to incorporate multicultural communication techni…" at bounding box center [249, 328] width 330 height 34
click at [84, 309] on input "d. Revise the communication plan to incorporate multicultural communication tec…" at bounding box center [84, 305] width 0 height 7
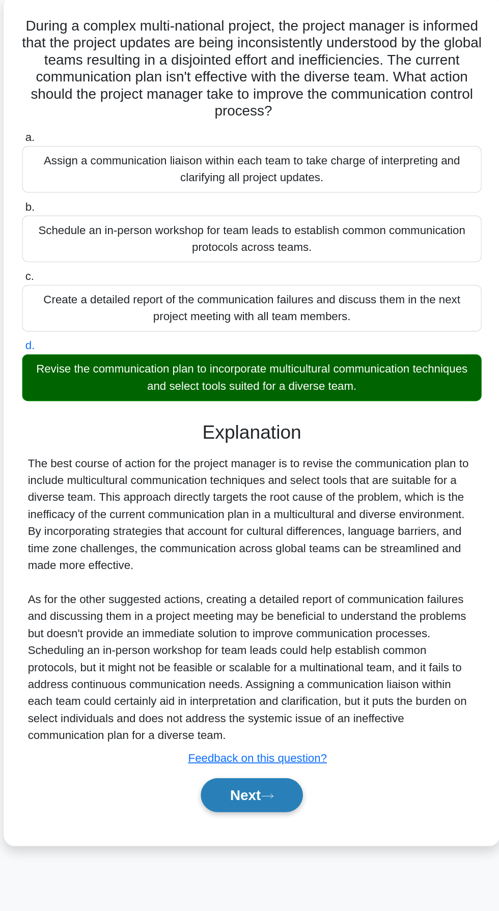
click at [244, 635] on button "Next" at bounding box center [249, 628] width 73 height 24
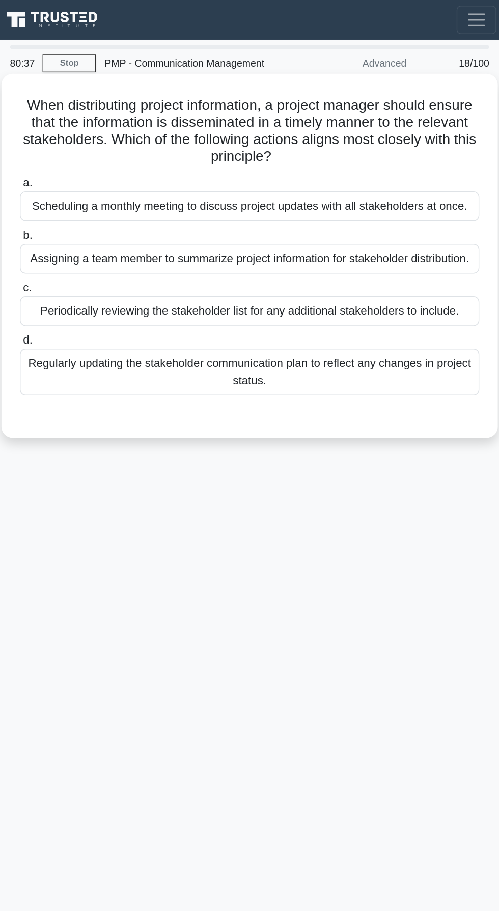
click at [346, 270] on div "Regularly updating the stakeholder communication plan to reflect any changes in…" at bounding box center [249, 267] width 330 height 34
click at [84, 248] on input "d. Regularly updating the stakeholder communication plan to reflect any changes…" at bounding box center [84, 244] width 0 height 7
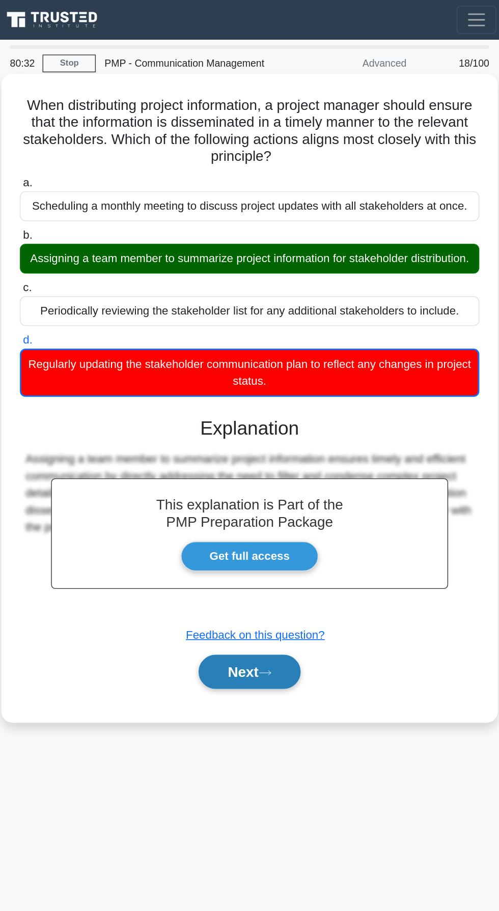
click at [253, 487] on button "Next" at bounding box center [249, 482] width 73 height 24
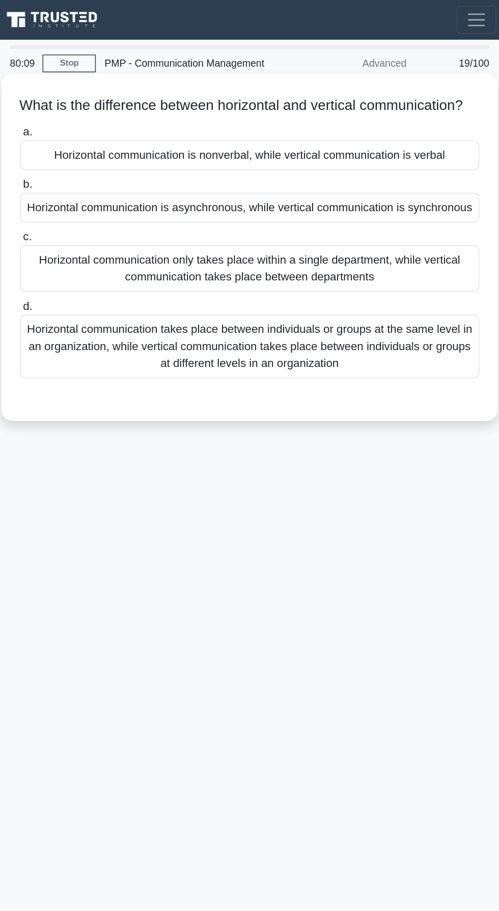
click at [346, 272] on div "Horizontal communication takes place between individuals or groups at the same …" at bounding box center [249, 249] width 330 height 46
click at [84, 223] on input "d. Horizontal communication takes place between individuals or groups at the sa…" at bounding box center [84, 220] width 0 height 7
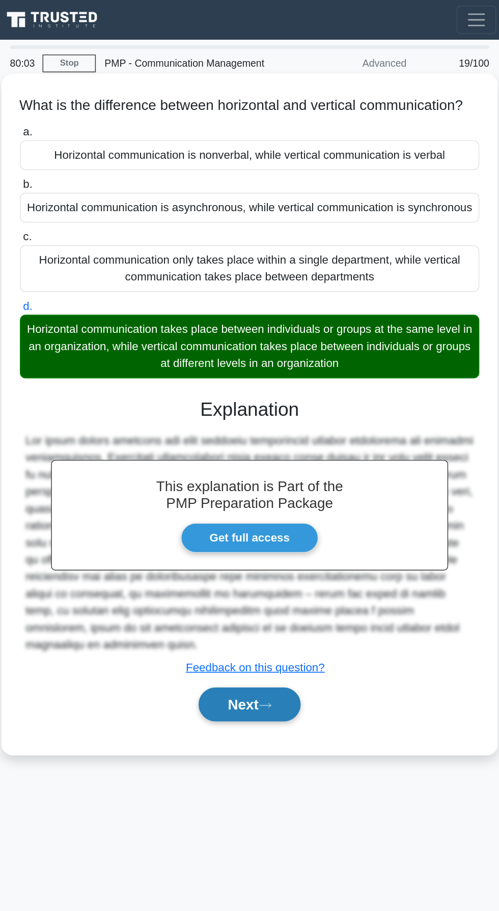
click at [250, 518] on button "Next" at bounding box center [249, 505] width 73 height 24
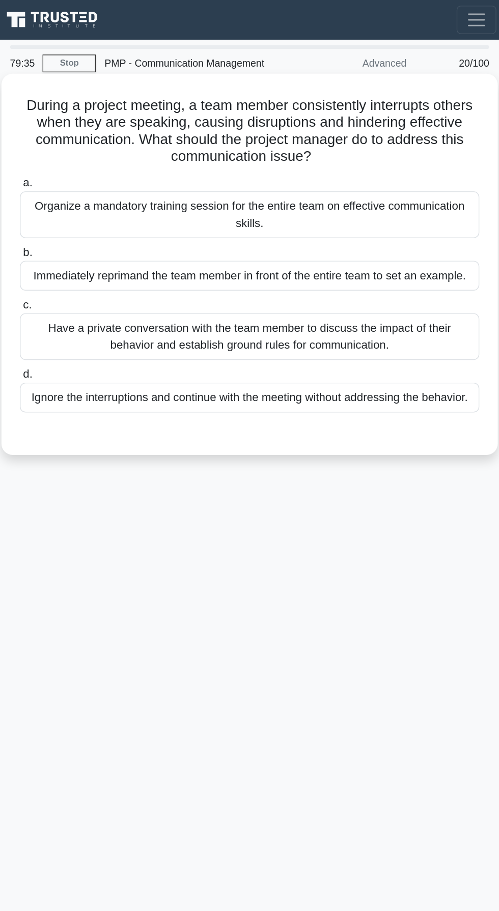
click at [351, 239] on div "Have a private conversation with the team member to discuss the impact of their…" at bounding box center [249, 242] width 330 height 34
click at [84, 222] on input "c. Have a private conversation with the team member to discuss the impact of th…" at bounding box center [84, 219] width 0 height 7
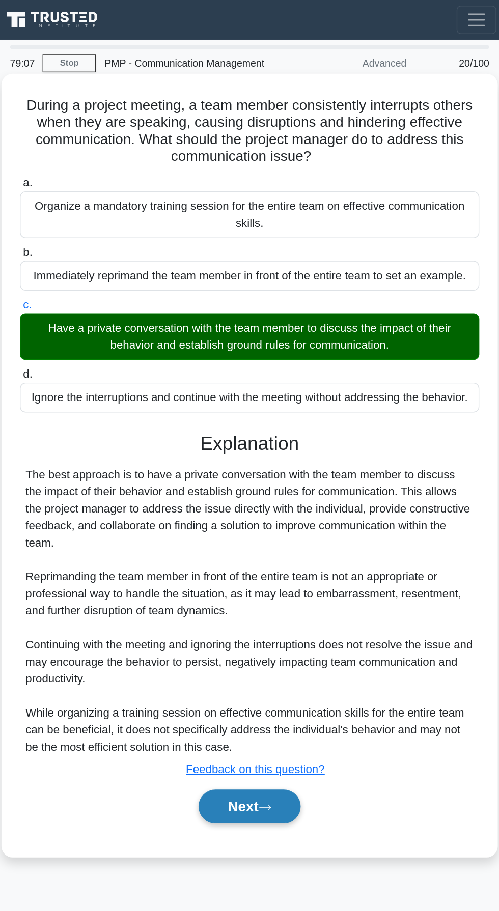
click at [254, 582] on button "Next" at bounding box center [249, 579] width 73 height 24
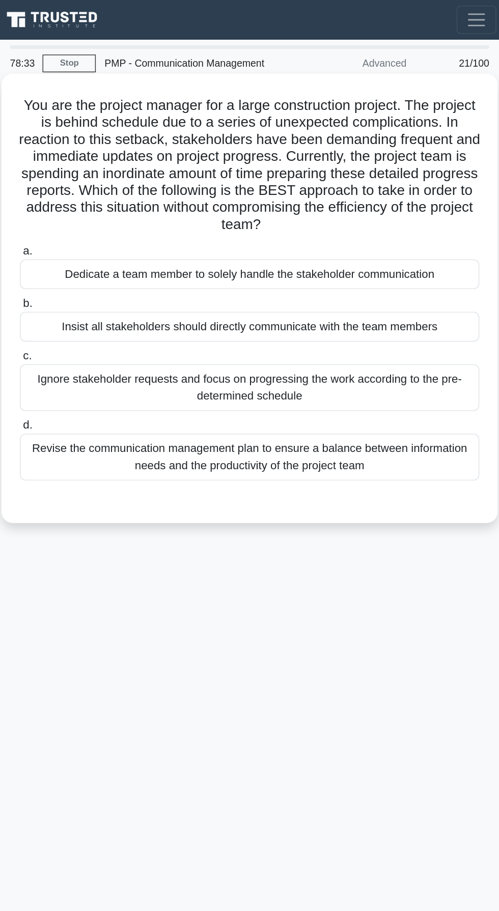
click at [355, 199] on div "Dedicate a team member to solely handle the stakeholder communication" at bounding box center [249, 196] width 330 height 21
click at [84, 184] on input "a. Dedicate a team member to solely handle the stakeholder communication" at bounding box center [84, 180] width 0 height 7
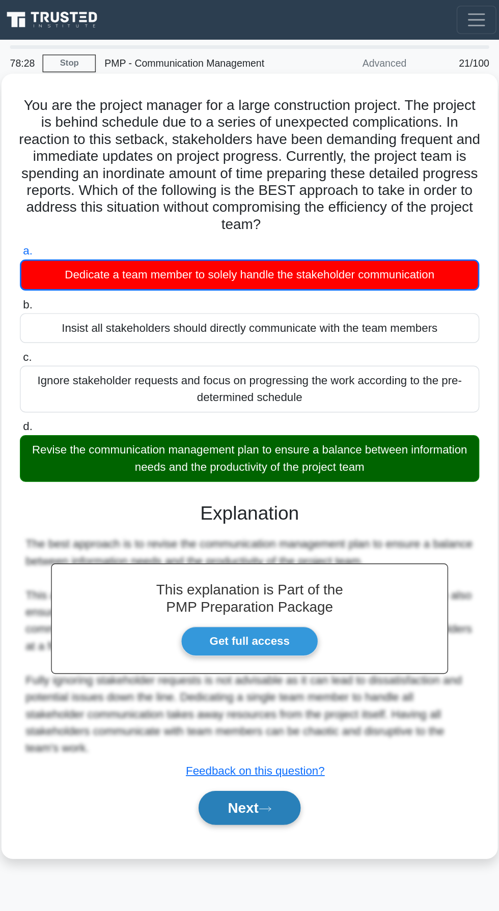
click at [254, 587] on button "Next" at bounding box center [249, 580] width 73 height 24
click at [263, 580] on icon at bounding box center [260, 581] width 9 height 6
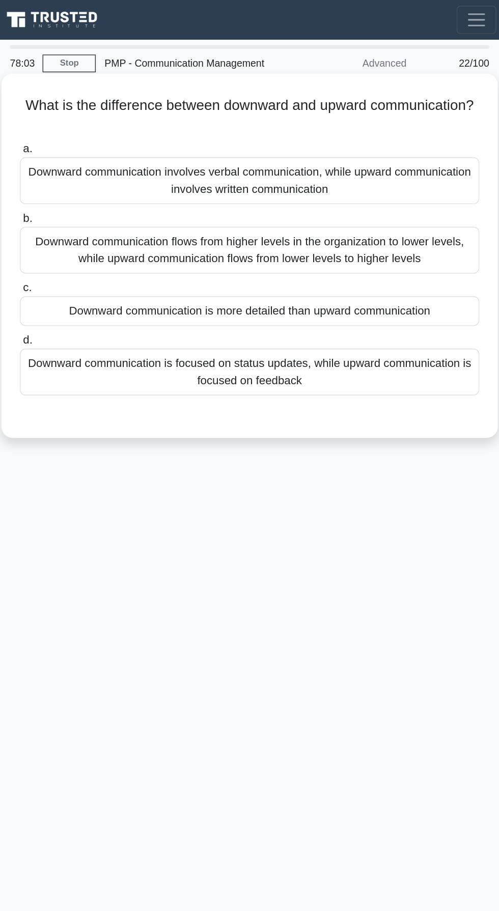
click at [358, 272] on div "Downward communication is focused on status updates, while upward communication…" at bounding box center [249, 267] width 330 height 34
click at [84, 248] on input "d. Downward communication is focused on status updates, while upward communicat…" at bounding box center [84, 244] width 0 height 7
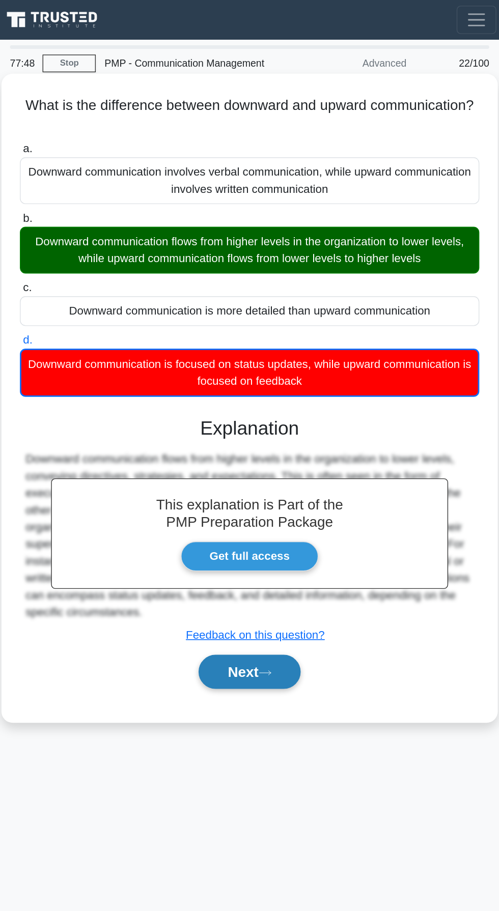
click at [251, 483] on button "Next" at bounding box center [249, 482] width 73 height 24
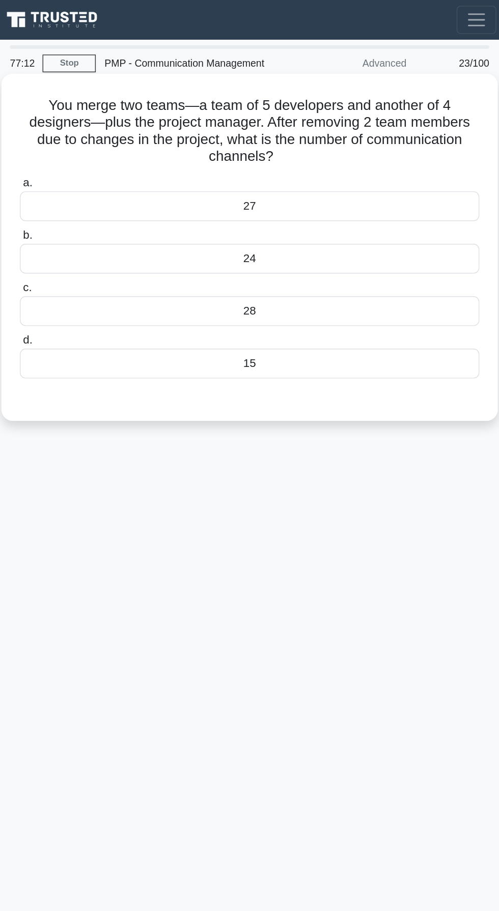
click at [375, 243] on label "d. 15" at bounding box center [249, 255] width 330 height 34
click at [84, 243] on input "d. 15" at bounding box center [84, 244] width 0 height 7
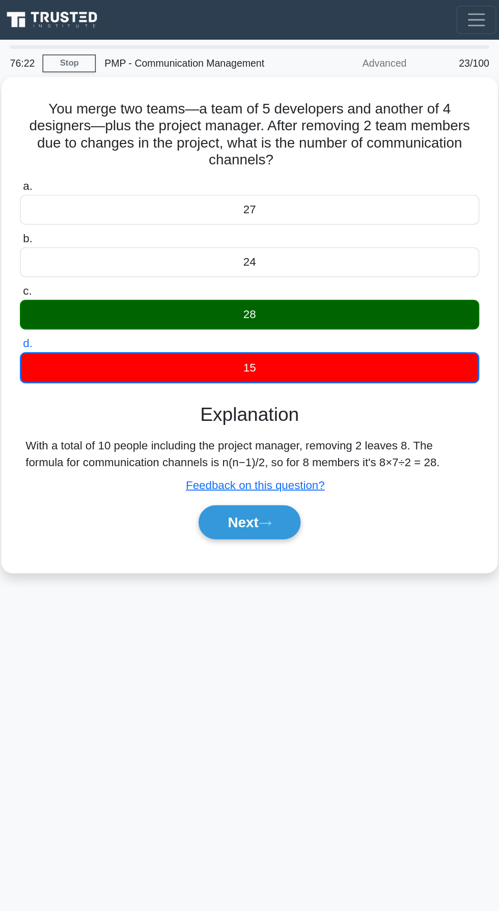
click at [346, 518] on div "76:22 Stop PMP - Communication Management Advanced 23/100 You merge two teams—a…" at bounding box center [249, 287] width 366 height 509
click at [189, 501] on div "75:41 Stop PMP - Communication Management Advanced 23/100 You merge two teams—a…" at bounding box center [249, 287] width 366 height 509
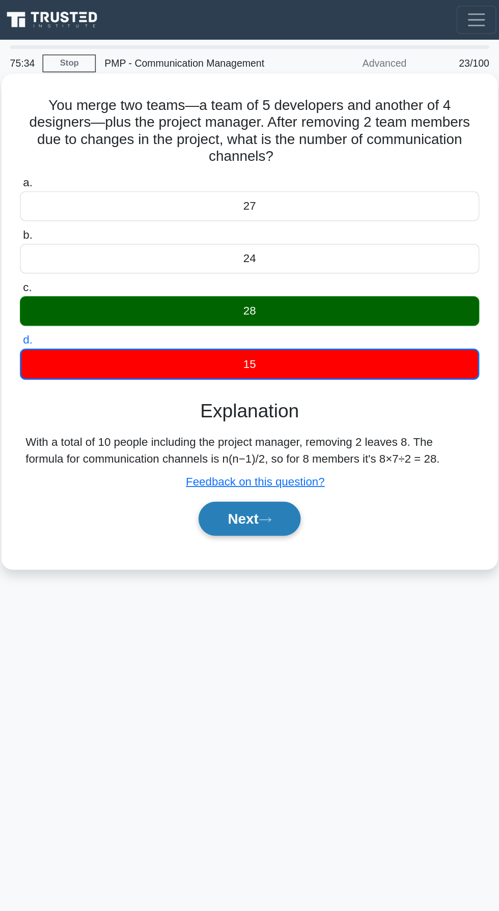
click at [245, 378] on button "Next" at bounding box center [249, 372] width 73 height 24
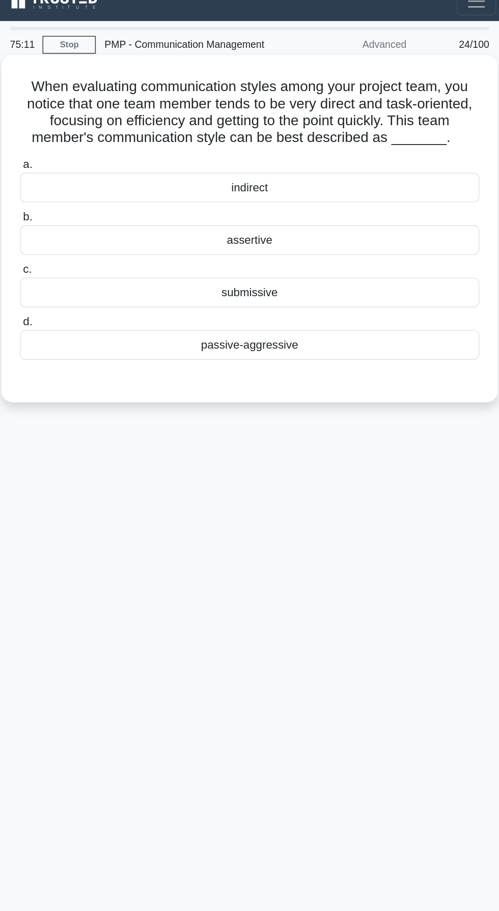
click at [284, 267] on div "passive-aggressive" at bounding box center [249, 260] width 330 height 21
click at [84, 248] on input "d. passive-aggressive" at bounding box center [84, 244] width 0 height 7
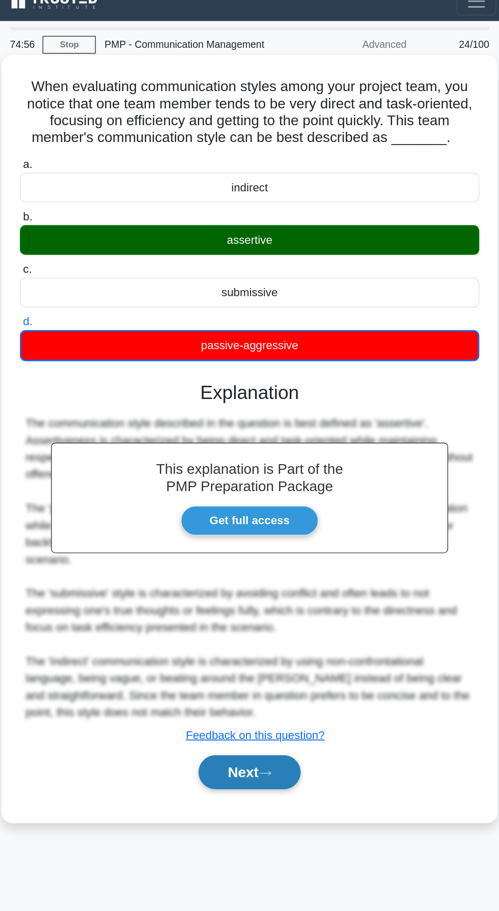
click at [241, 564] on button "Next" at bounding box center [249, 568] width 73 height 24
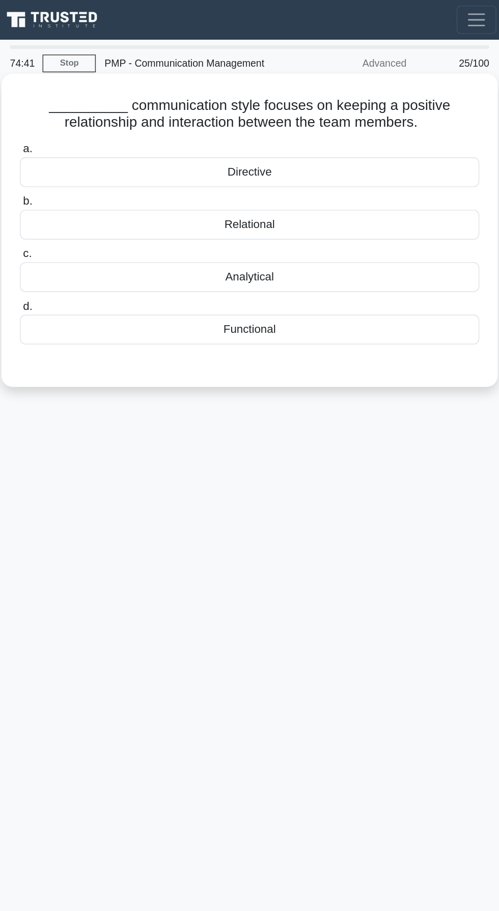
click at [253, 153] on div "Relational" at bounding box center [249, 161] width 330 height 21
click at [84, 148] on input "b. Relational" at bounding box center [84, 144] width 0 height 7
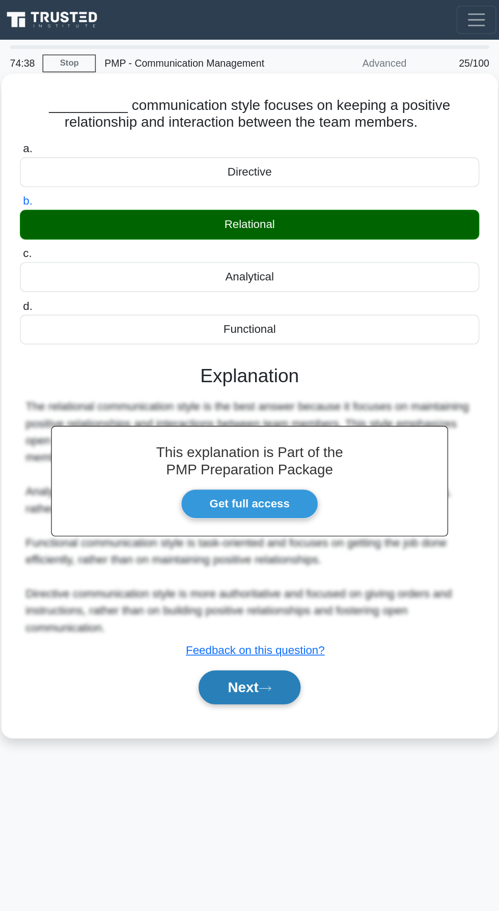
click at [240, 487] on button "Next" at bounding box center [249, 493] width 73 height 24
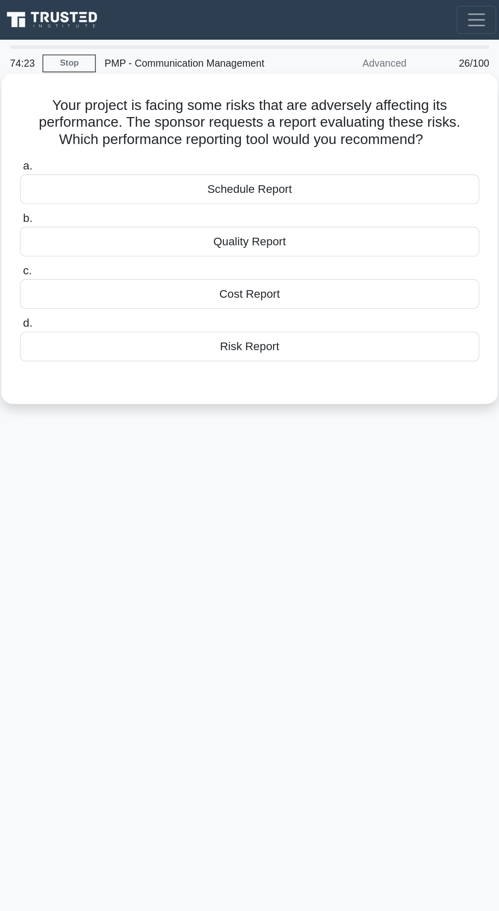
click at [297, 256] on div "Risk Report" at bounding box center [249, 248] width 330 height 21
click at [84, 236] on input "d. Risk Report" at bounding box center [84, 232] width 0 height 7
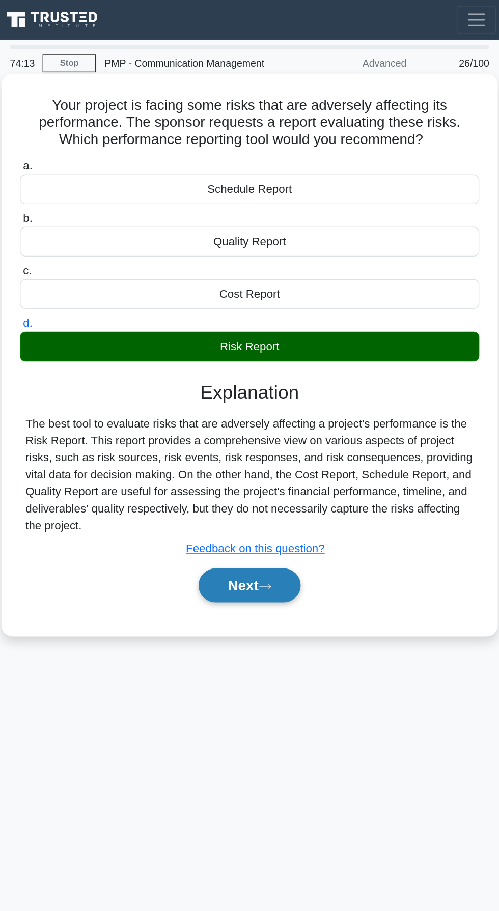
click at [255, 414] on button "Next" at bounding box center [249, 420] width 73 height 24
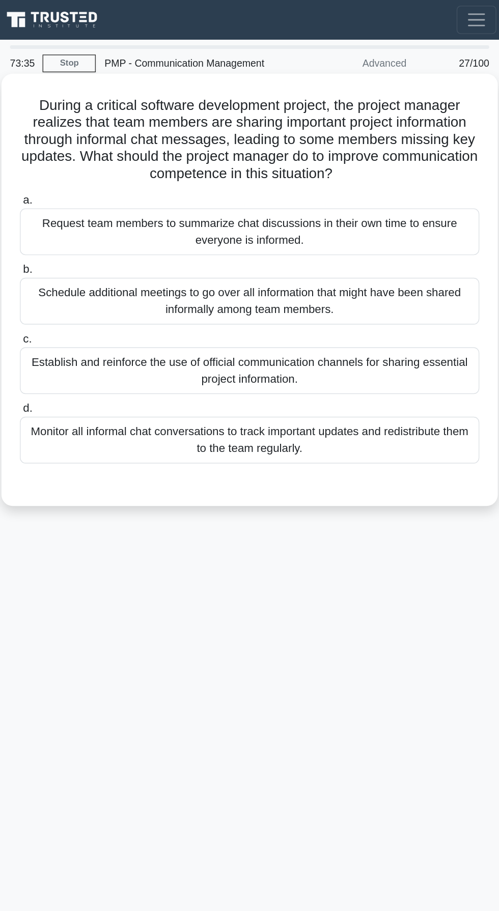
click at [228, 258] on div "Establish and reinforce the use of official communication channels for sharing …" at bounding box center [249, 266] width 330 height 34
click at [84, 247] on input "c. Establish and reinforce the use of official communication channels for shari…" at bounding box center [84, 243] width 0 height 7
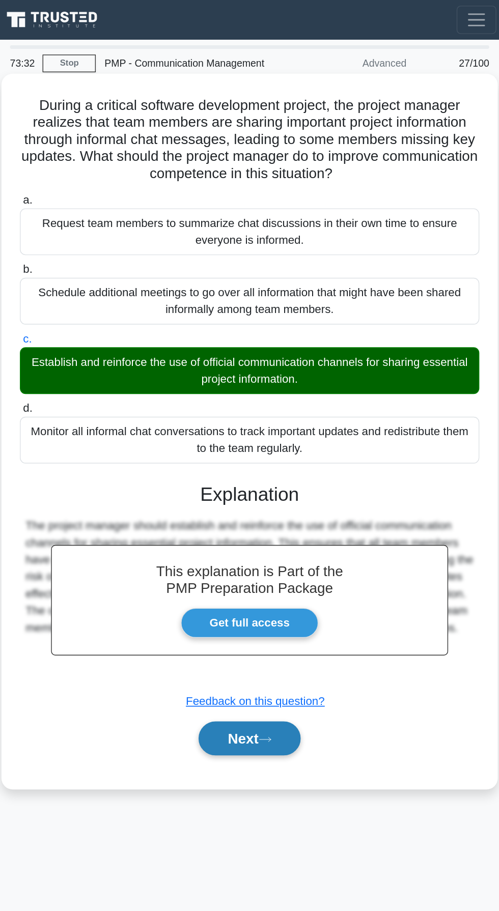
click at [251, 529] on button "Next" at bounding box center [249, 530] width 73 height 24
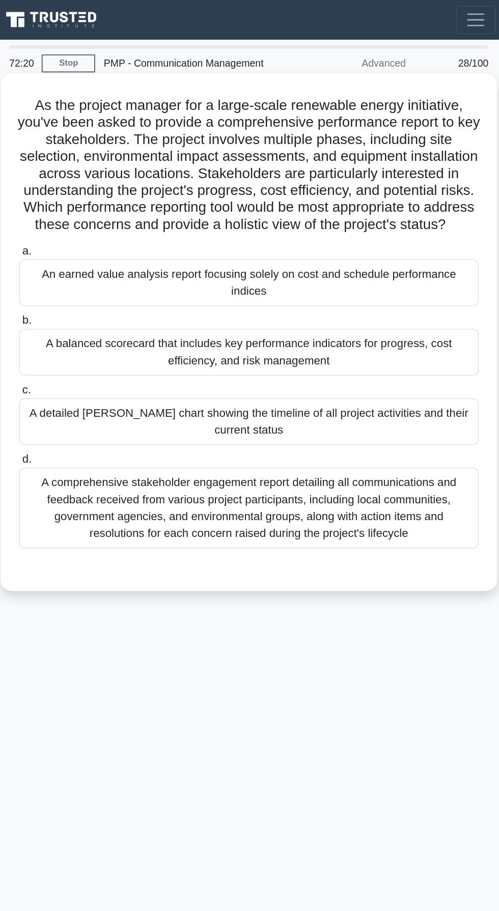
click at [371, 270] on div "A balanced scorecard that includes key performance indicators for progress, cos…" at bounding box center [249, 253] width 330 height 34
click at [84, 233] on input "b. A balanced scorecard that includes key performance indicators for progress, …" at bounding box center [84, 230] width 0 height 7
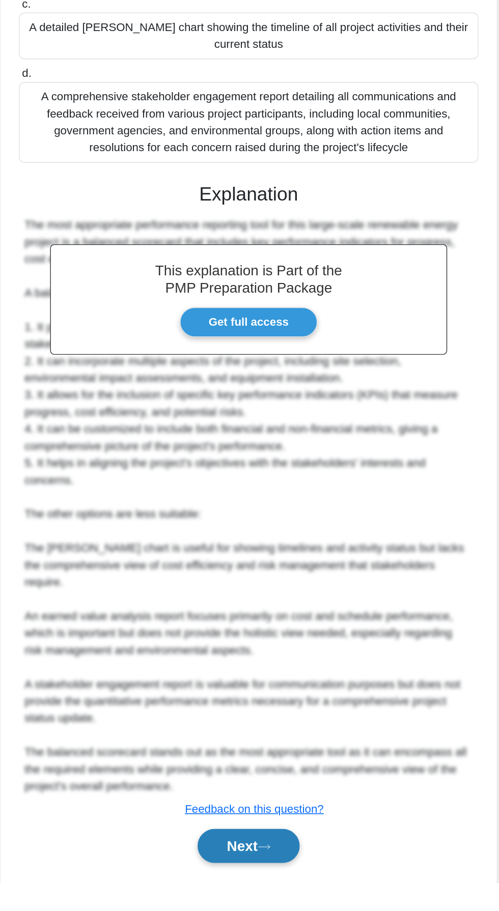
click at [247, 886] on button "Next" at bounding box center [249, 884] width 73 height 24
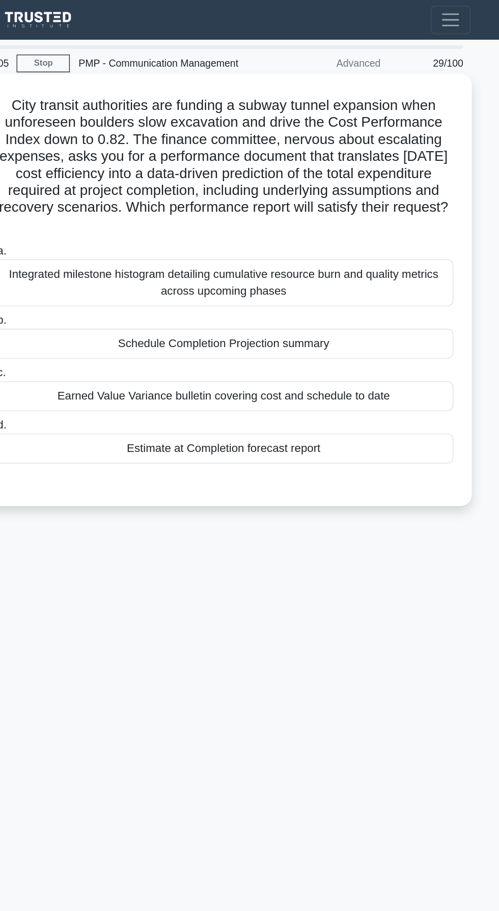
click at [337, 285] on div "Earned Value Variance bulletin covering cost and schedule to date" at bounding box center [249, 284] width 330 height 21
click at [84, 271] on input "c. Earned Value Variance bulletin covering cost and schedule to date" at bounding box center [84, 268] width 0 height 7
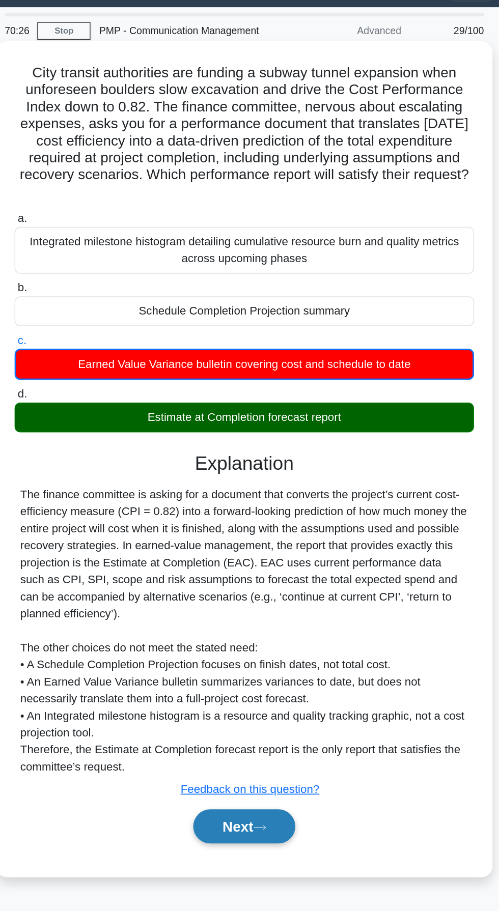
click at [245, 624] on button "Next" at bounding box center [249, 616] width 73 height 24
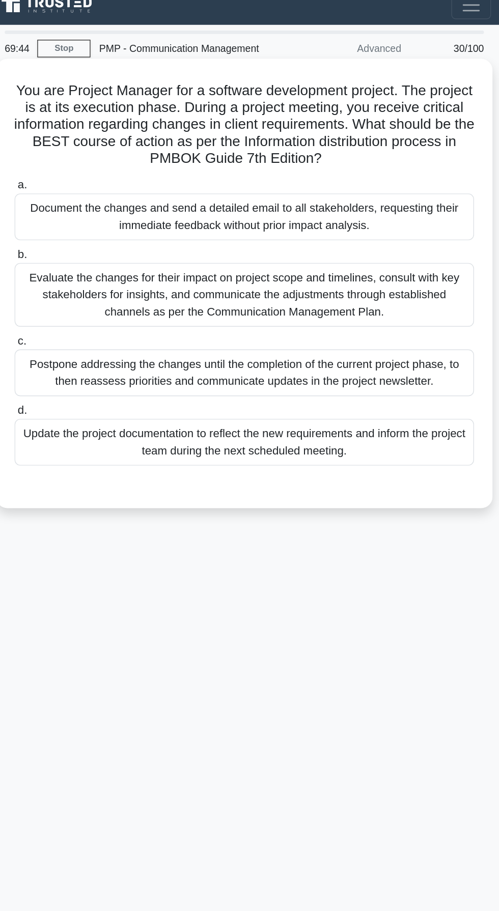
click at [334, 237] on div "Evaluate the changes for their impact on project scope and timelines, consult w…" at bounding box center [249, 222] width 330 height 46
click at [84, 197] on input "b. Evaluate the changes for their impact on project scope and timelines, consul…" at bounding box center [84, 193] width 0 height 7
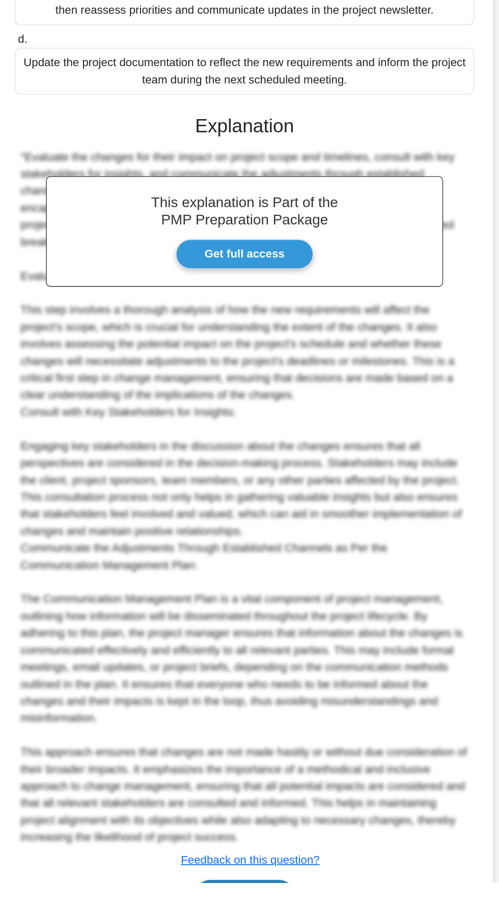
click at [254, 910] on button "Next" at bounding box center [249, 921] width 73 height 24
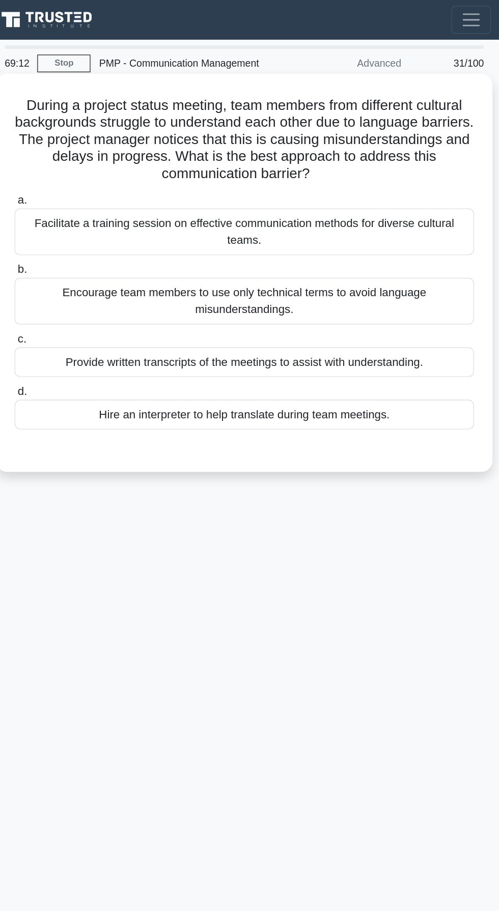
click at [376, 165] on div "Facilitate a training session on effective communication methods for diverse cu…" at bounding box center [249, 167] width 330 height 34
click at [84, 147] on input "a. Facilitate a training session on effective communication methods for diverse…" at bounding box center [84, 143] width 0 height 7
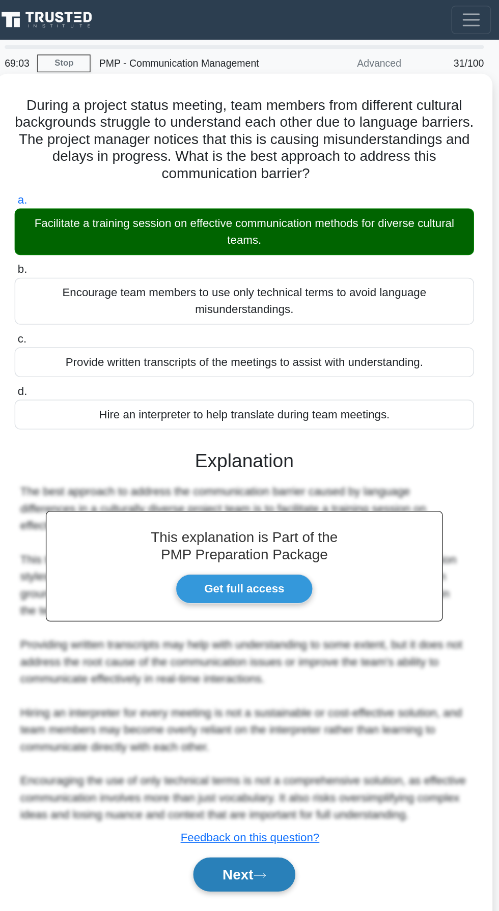
click at [275, 623] on button "Next" at bounding box center [249, 628] width 73 height 24
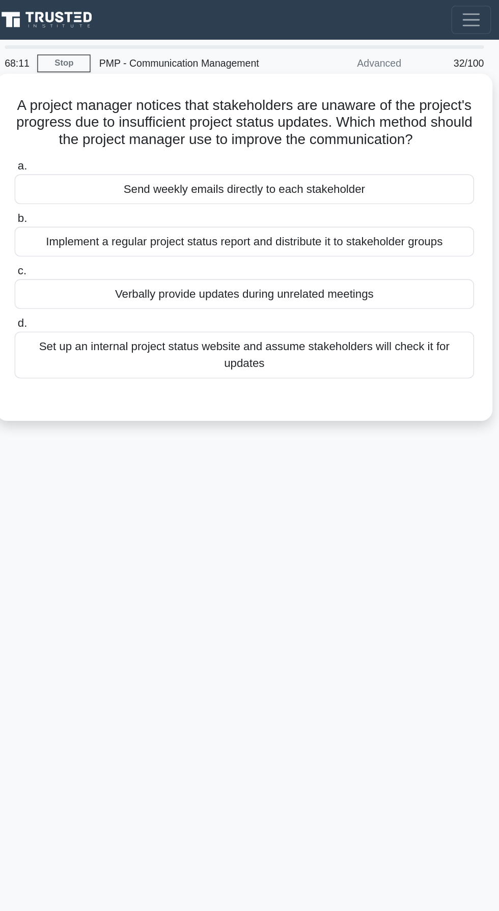
click at [345, 254] on div "Set up an internal project status website and assume stakeholders will check it…" at bounding box center [249, 255] width 330 height 34
click at [84, 236] on input "d. Set up an internal project status website and assume stakeholders will check…" at bounding box center [84, 232] width 0 height 7
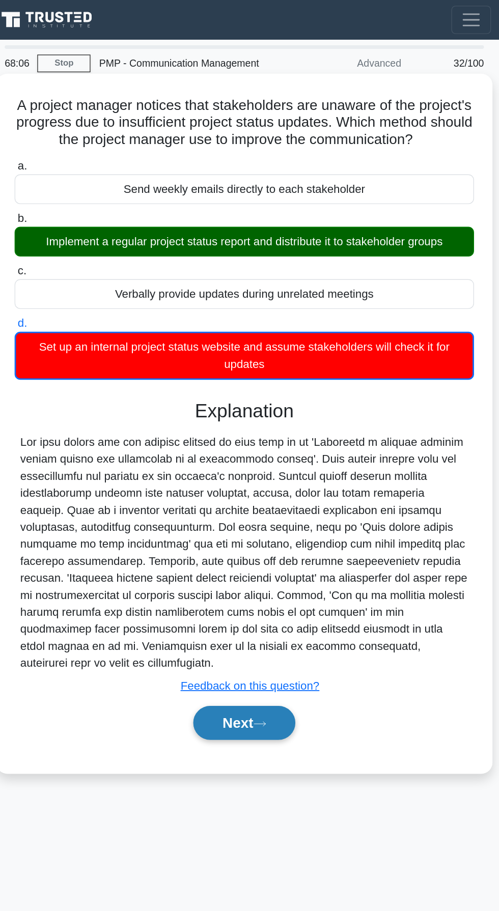
click at [264, 518] on icon at bounding box center [260, 519] width 8 height 3
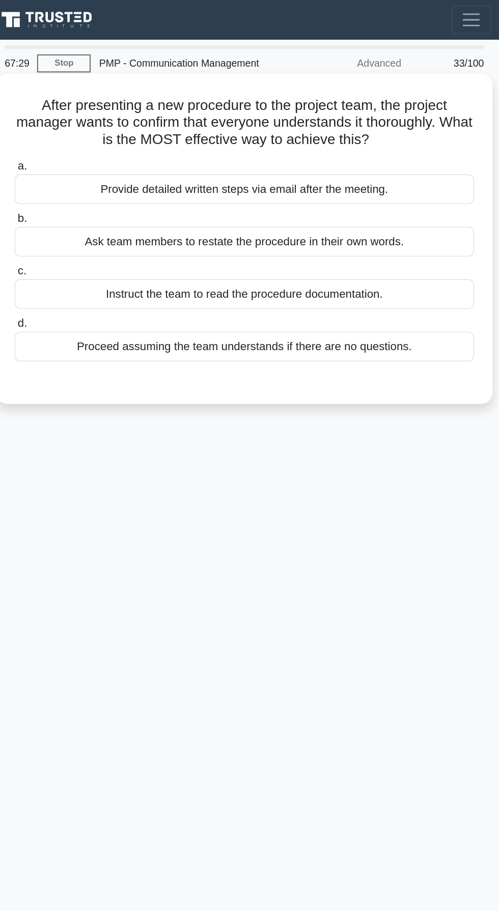
click at [348, 217] on div "Instruct the team to read the procedure documentation." at bounding box center [249, 210] width 330 height 21
click at [84, 198] on input "c. Instruct the team to read the procedure documentation." at bounding box center [84, 194] width 0 height 7
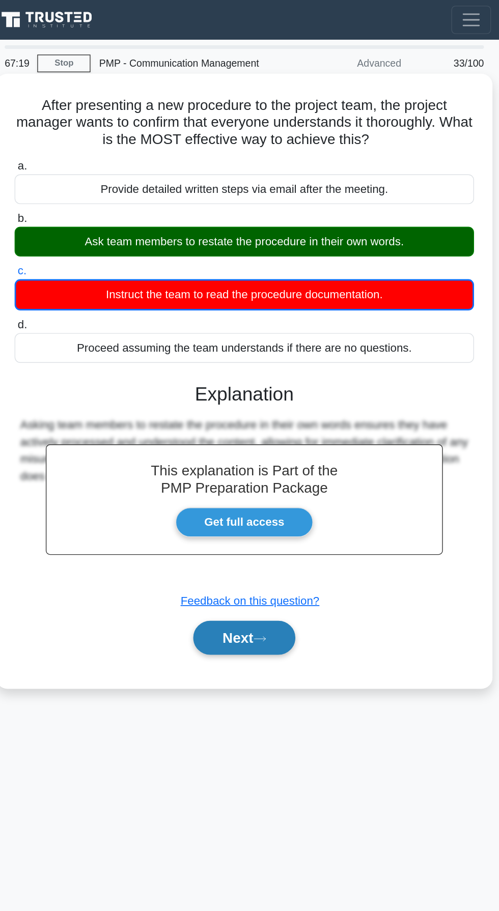
click at [272, 460] on button "Next" at bounding box center [249, 458] width 73 height 24
click at [266, 465] on button "Next" at bounding box center [249, 458] width 73 height 24
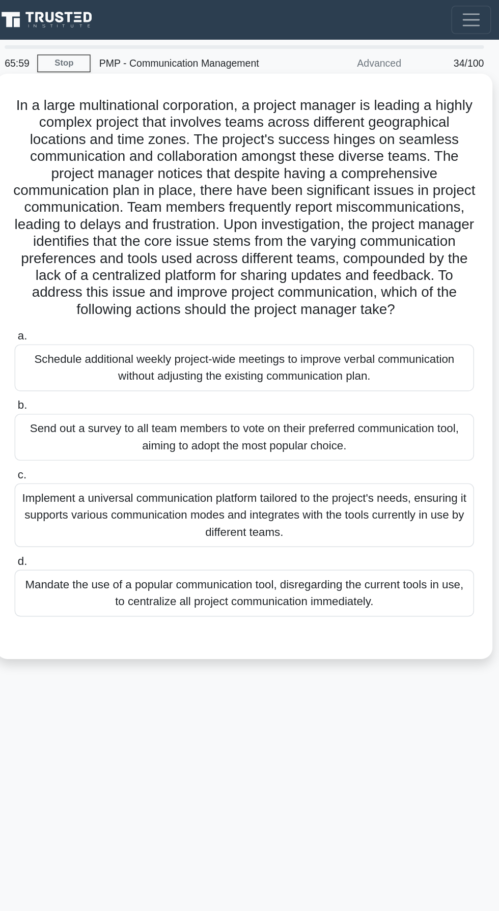
click at [354, 375] on div "Implement a universal communication platform tailored to the project's needs, e…" at bounding box center [249, 370] width 330 height 46
click at [84, 344] on input "c. Implement a universal communication platform tailored to the project's needs…" at bounding box center [84, 341] width 0 height 7
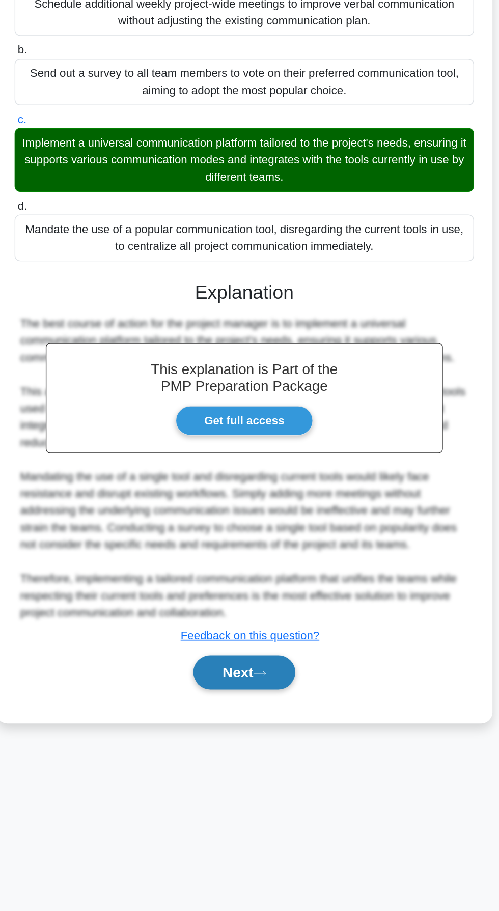
click at [245, 750] on button "Next" at bounding box center [249, 737] width 73 height 24
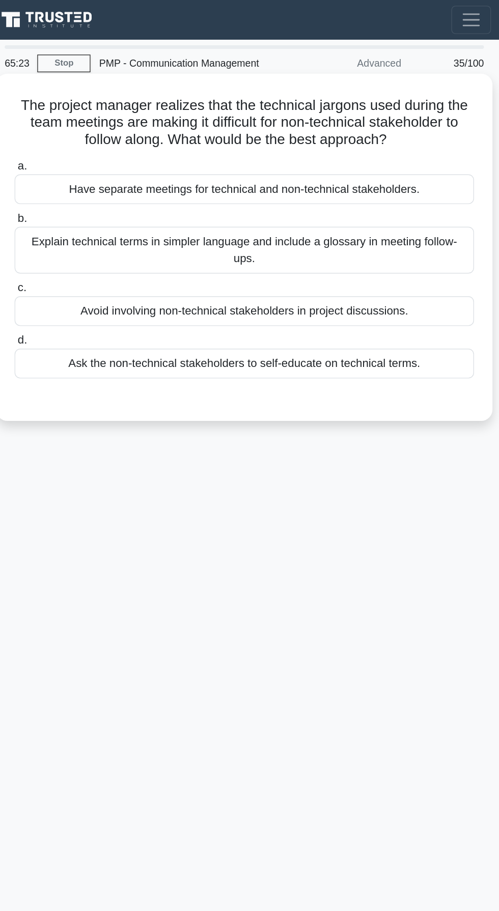
click at [372, 145] on div "a. Have separate meetings for technical and non-technical stakeholders. b. Expl…" at bounding box center [249, 192] width 342 height 163
click at [352, 137] on div "Have separate meetings for technical and non-technical stakeholders." at bounding box center [249, 135] width 330 height 21
click at [84, 123] on input "a. Have separate meetings for technical and non-technical stakeholders." at bounding box center [84, 119] width 0 height 7
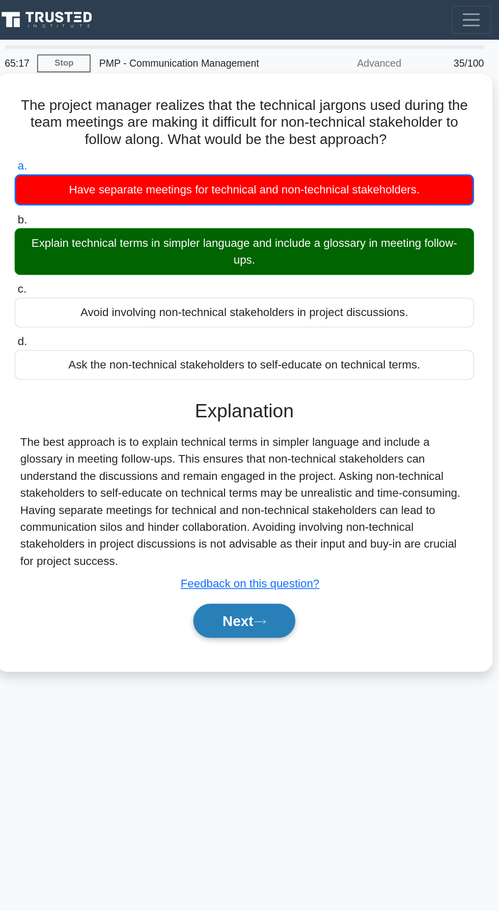
click at [256, 452] on button "Next" at bounding box center [249, 445] width 73 height 24
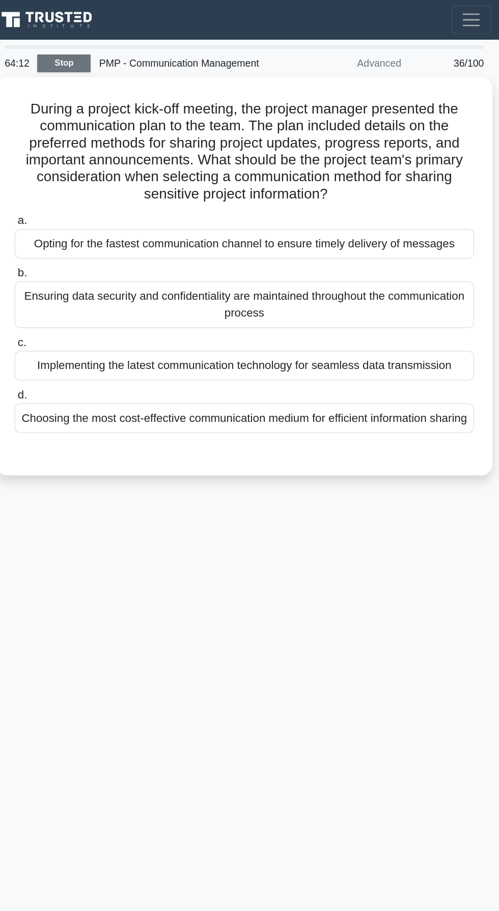
click at [116, 47] on link "Stop" at bounding box center [120, 45] width 38 height 13
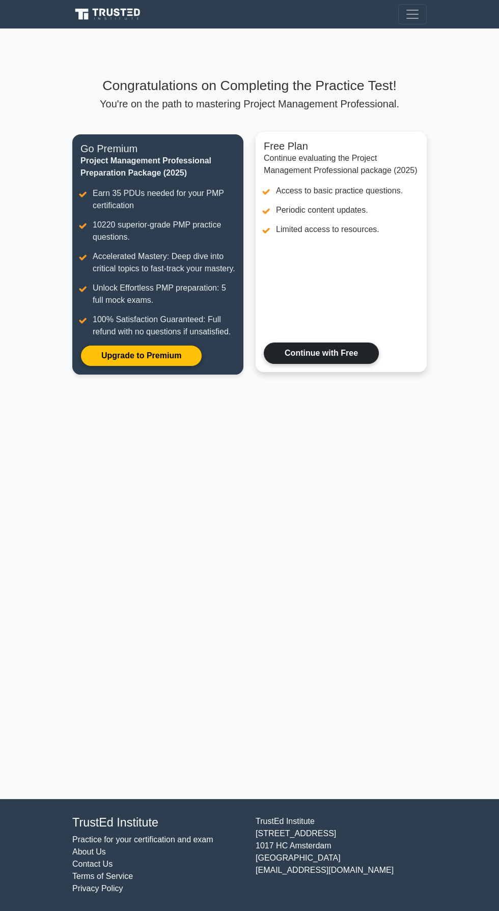
click at [328, 355] on link "Continue with Free" at bounding box center [321, 352] width 115 height 21
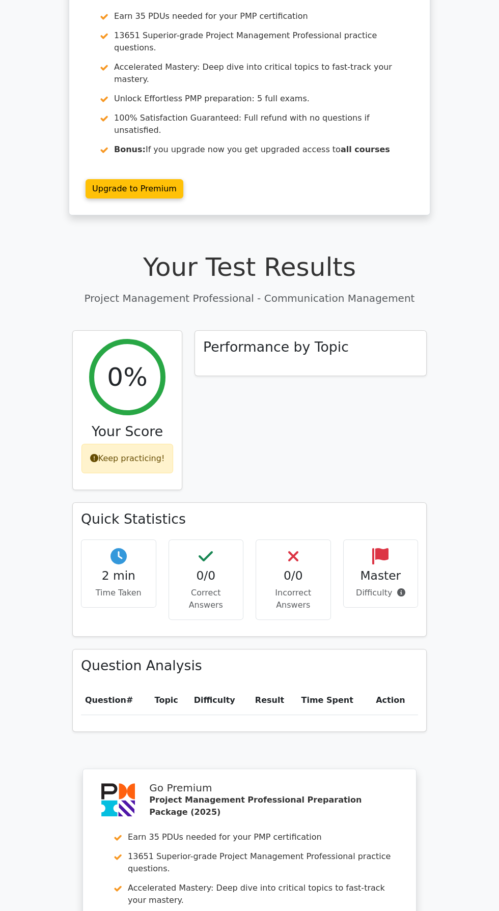
scroll to position [289, 0]
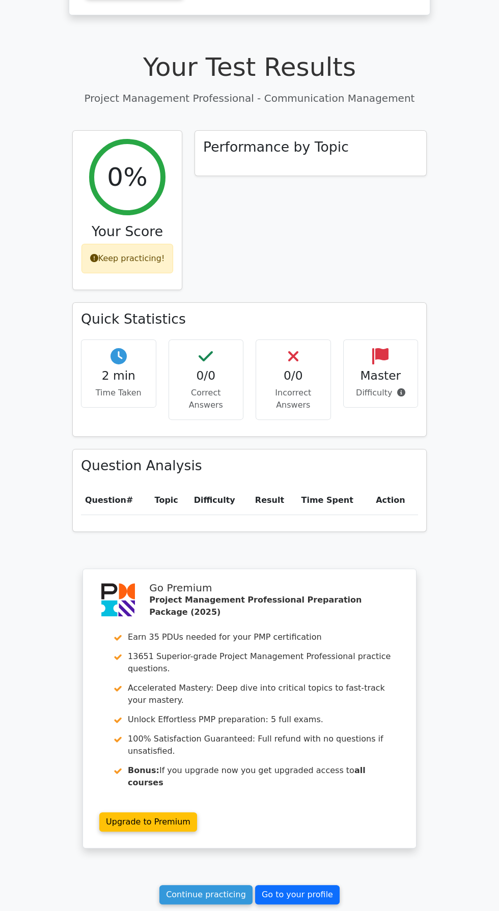
click at [307, 885] on link "Go to your profile" at bounding box center [297, 894] width 84 height 19
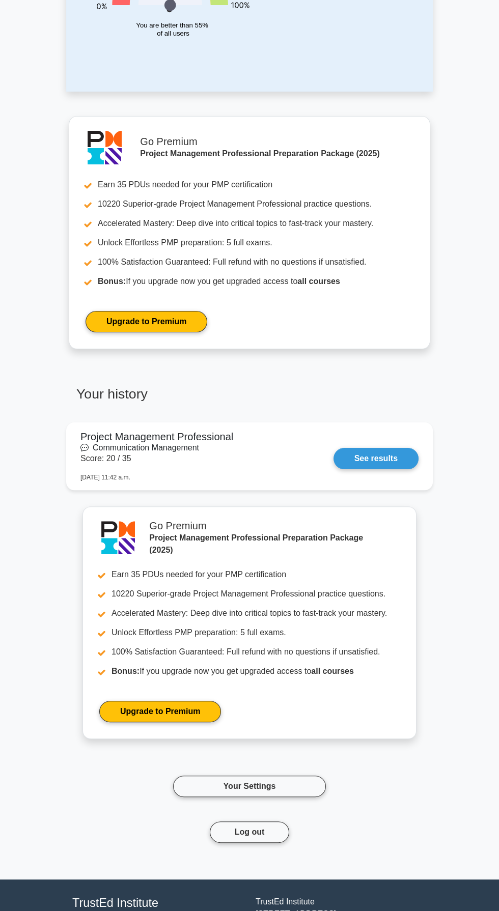
scroll to position [218, 0]
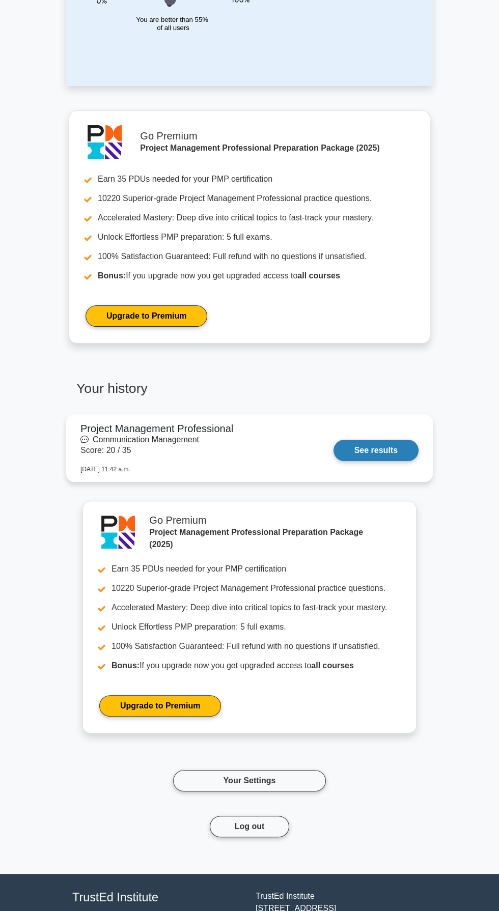
click at [393, 450] on link "See results" at bounding box center [375, 450] width 85 height 21
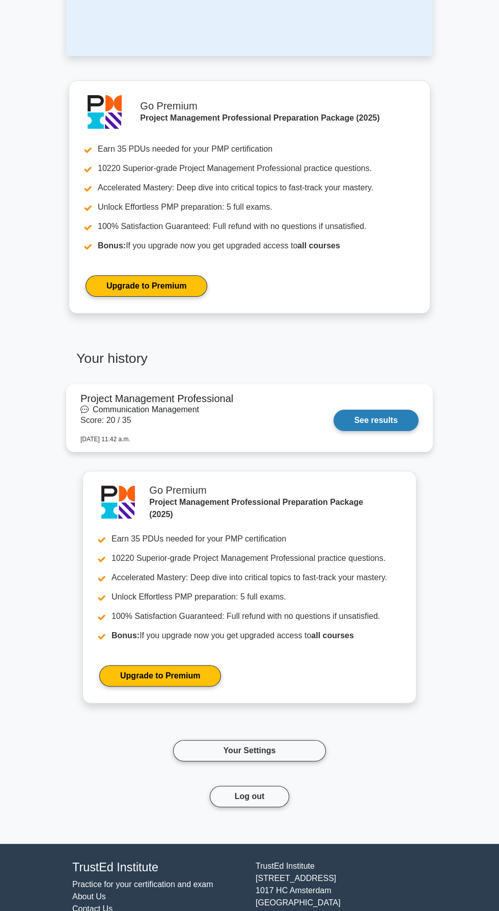
scroll to position [284, 0]
